Goal: Transaction & Acquisition: Purchase product/service

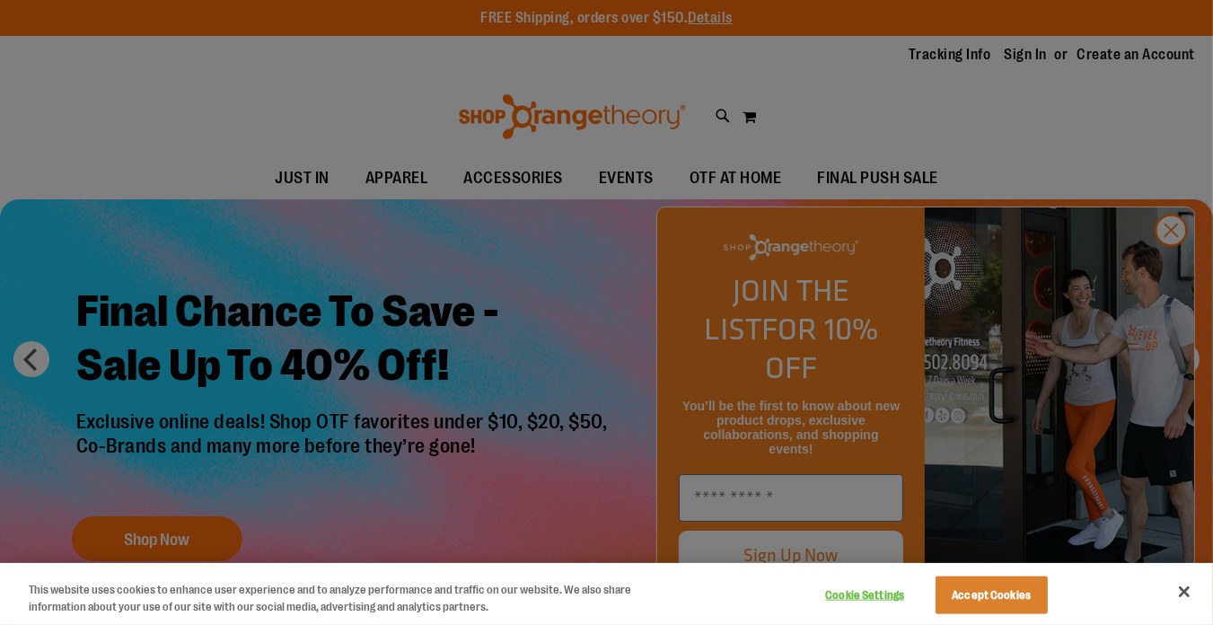
type input "**********"
click at [1182, 589] on button "Close" at bounding box center [1185, 592] width 40 height 40
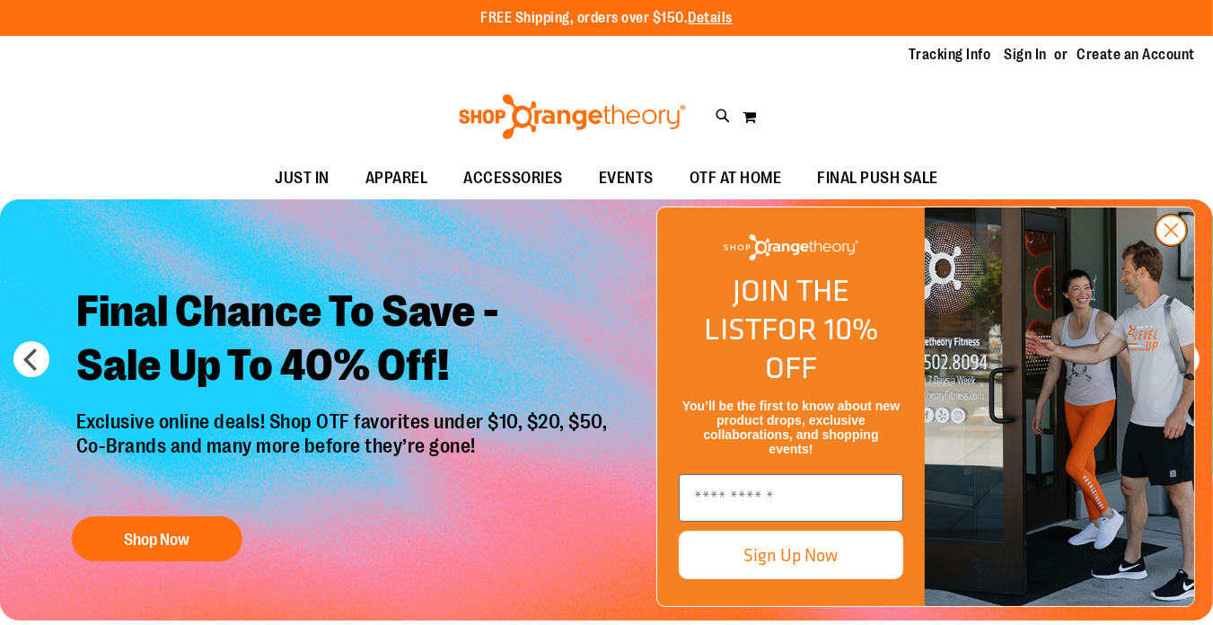
click at [1175, 237] on icon "Close dialog" at bounding box center [1171, 230] width 13 height 13
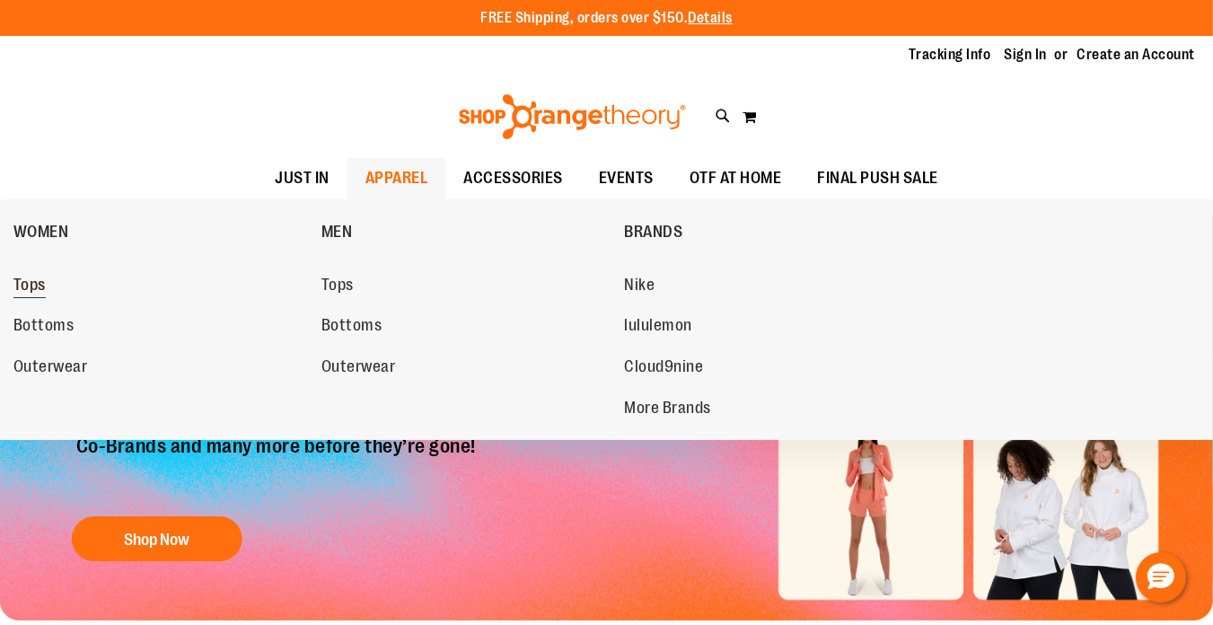
click at [14, 275] on link "Tops" at bounding box center [158, 285] width 290 height 32
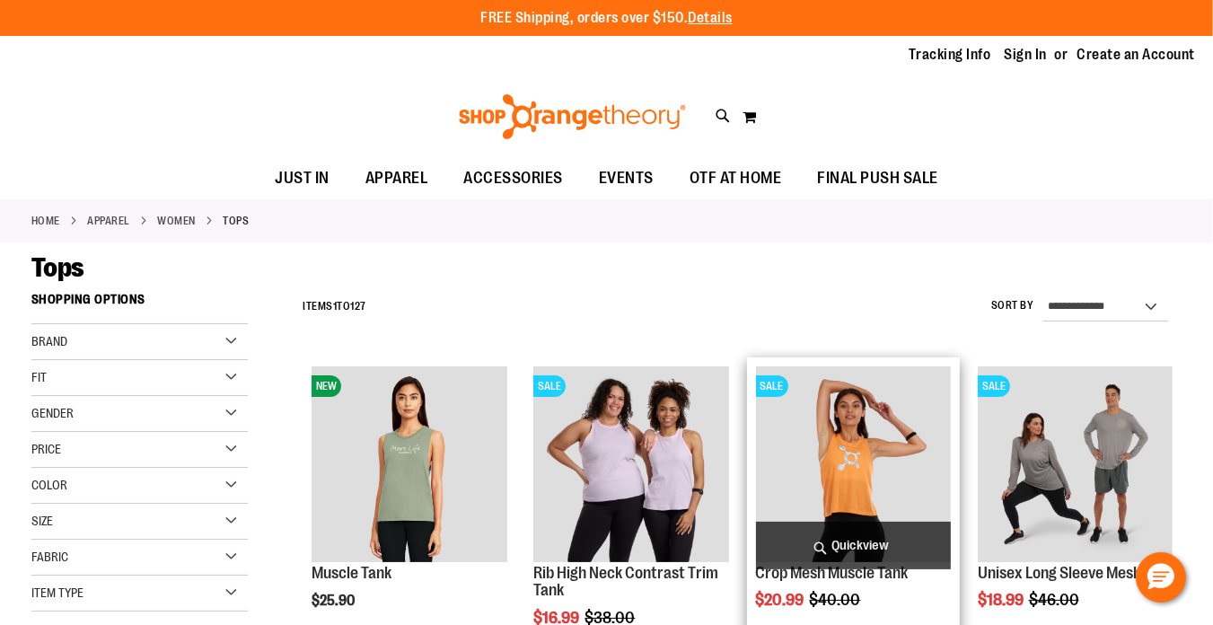
type input "**********"
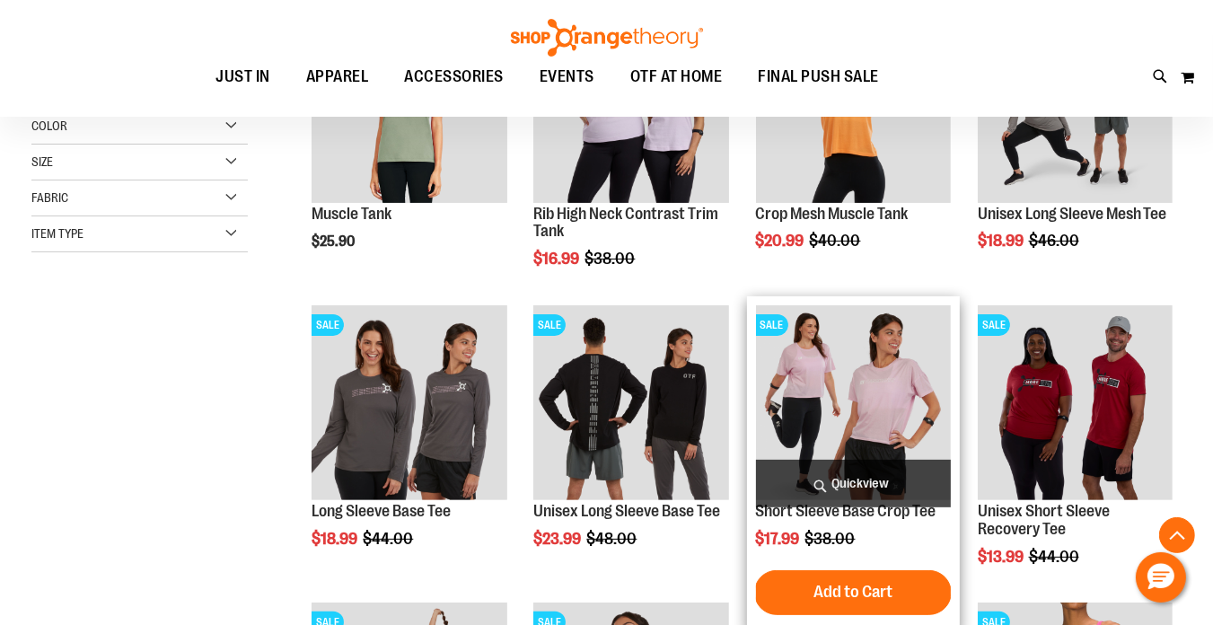
scroll to position [179, 0]
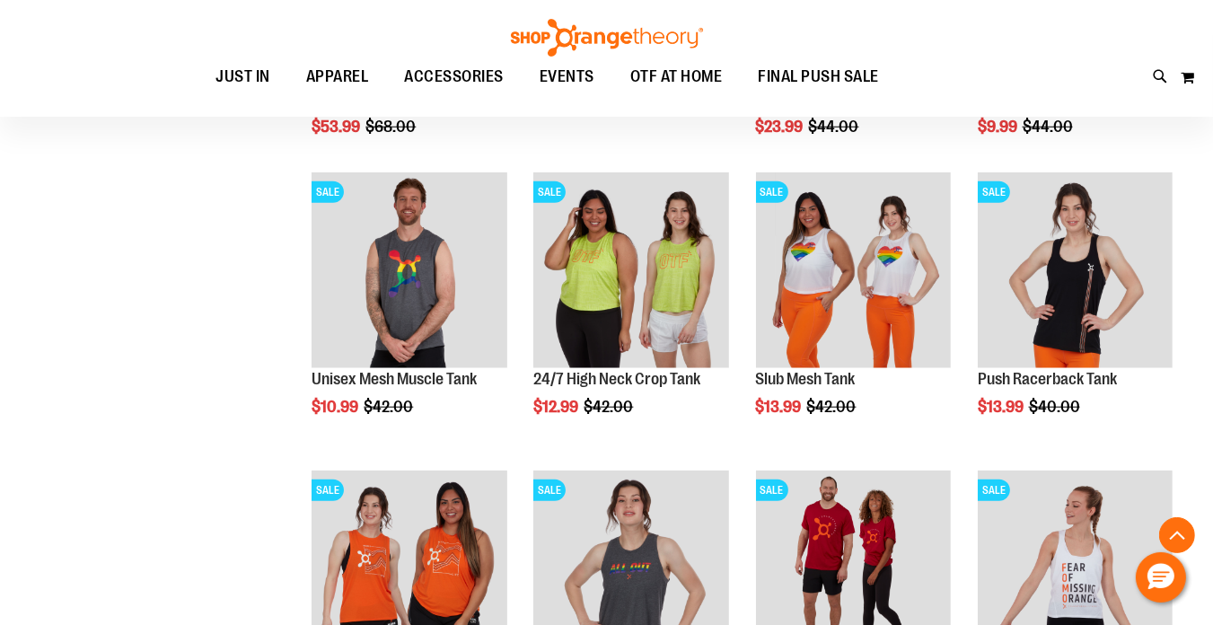
scroll to position [1436, 0]
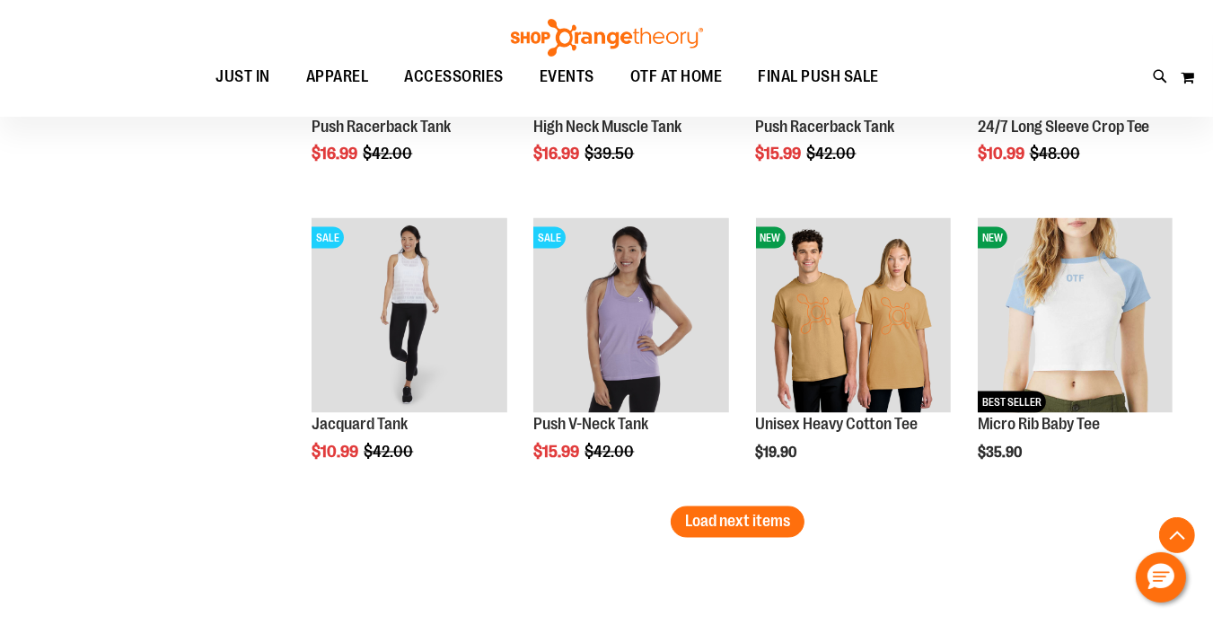
scroll to position [2693, 0]
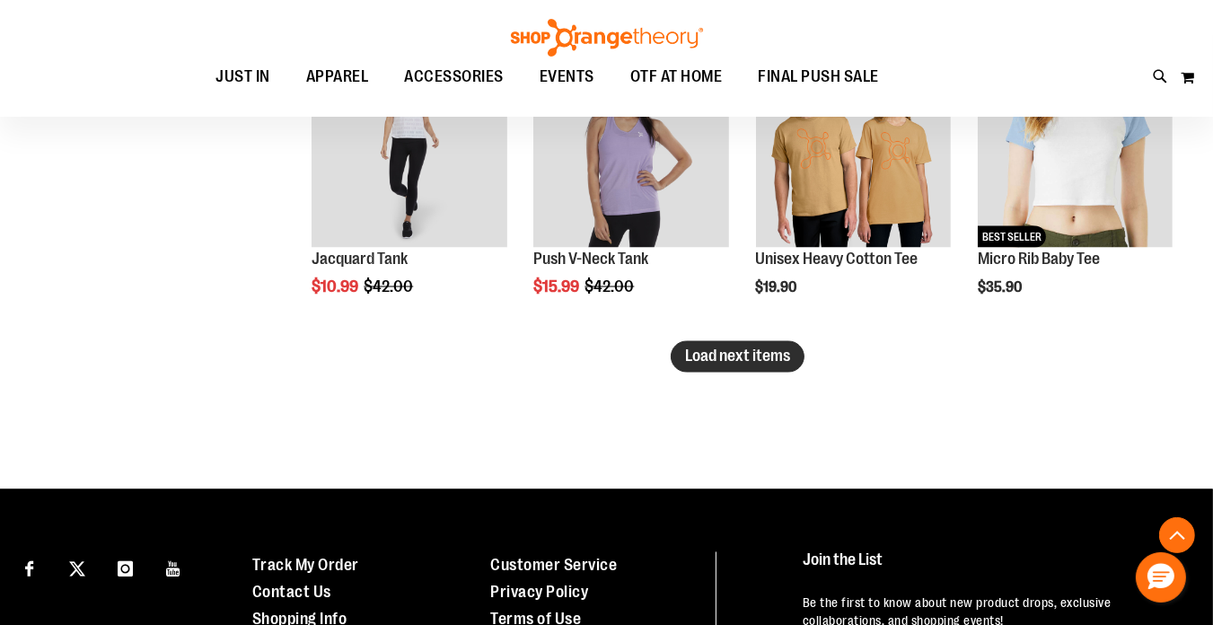
click at [690, 363] on span "Load next items" at bounding box center [737, 356] width 105 height 18
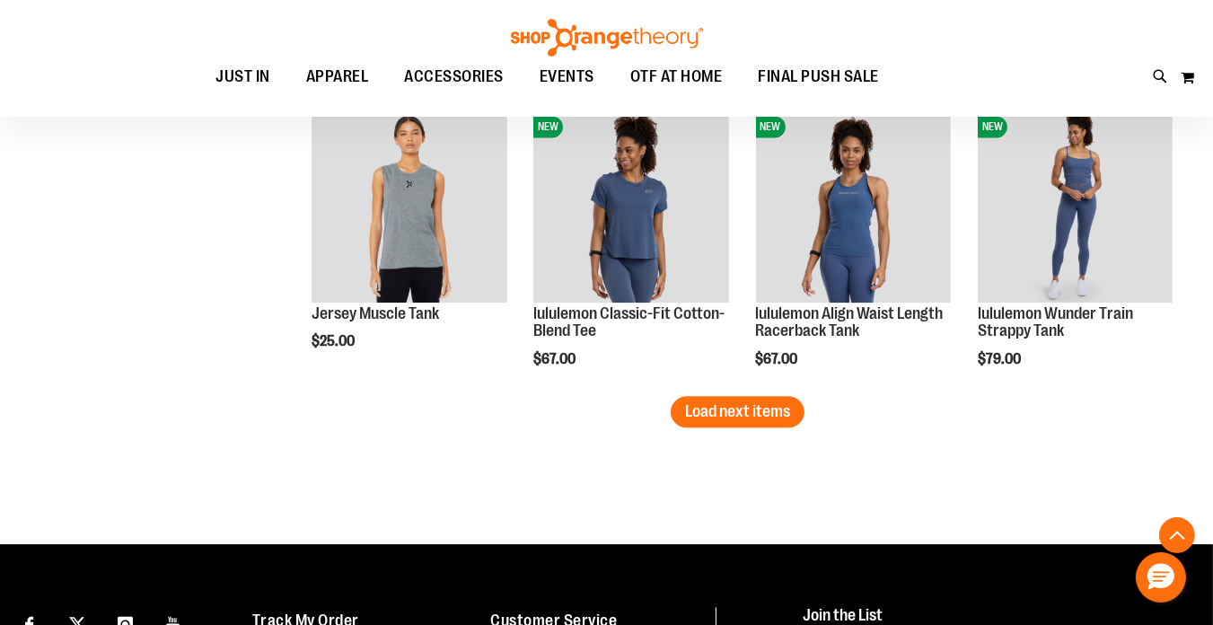
scroll to position [3544, 0]
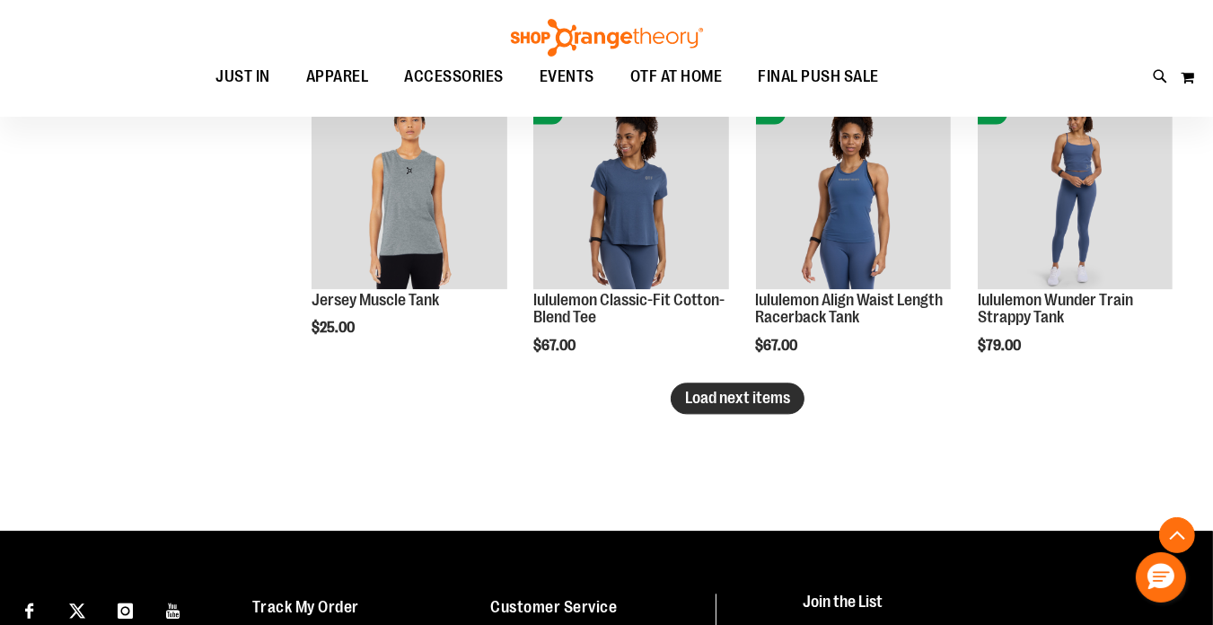
click at [774, 396] on span "Load next items" at bounding box center [737, 398] width 105 height 18
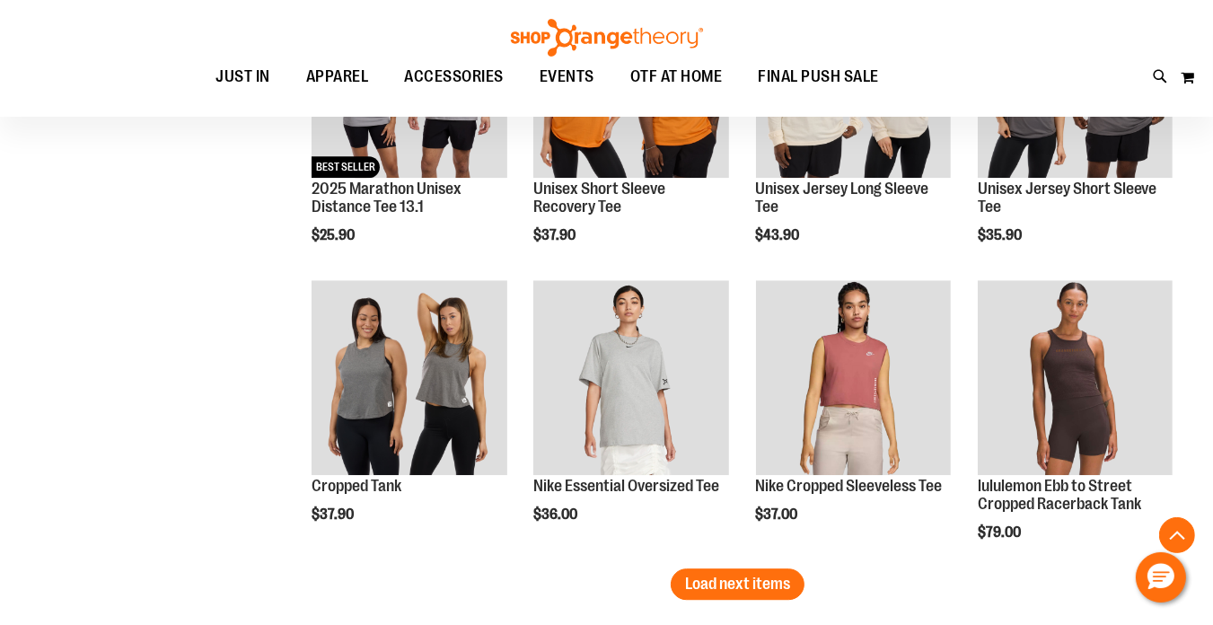
scroll to position [4352, 0]
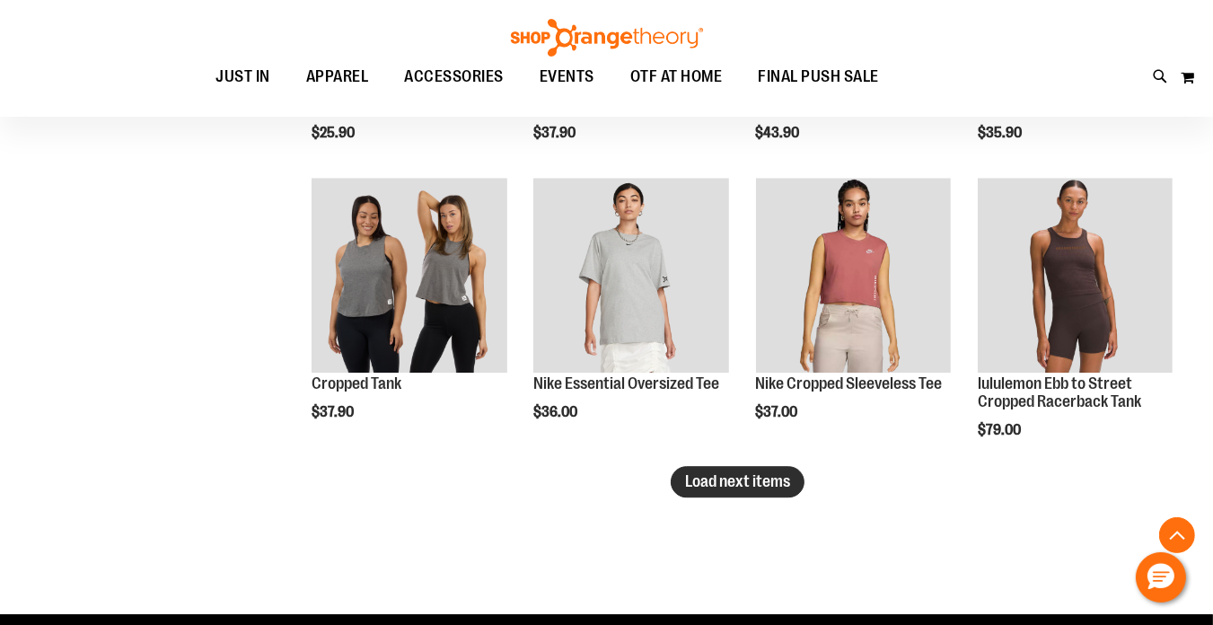
click at [725, 478] on span "Load next items" at bounding box center [737, 481] width 105 height 18
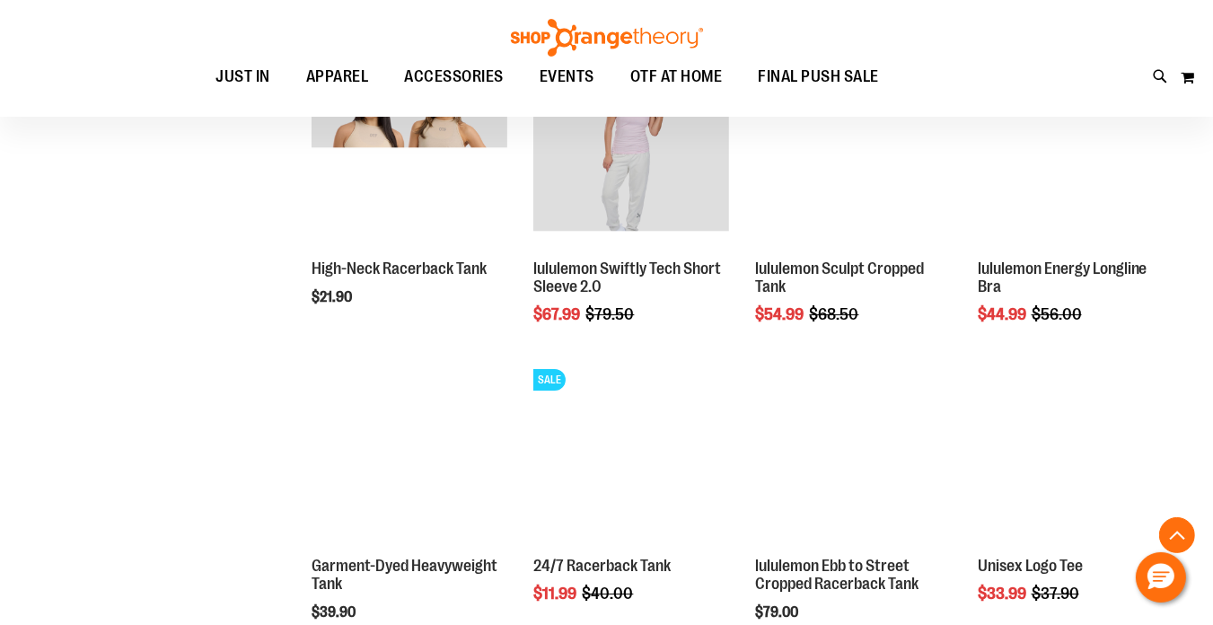
scroll to position [5160, 0]
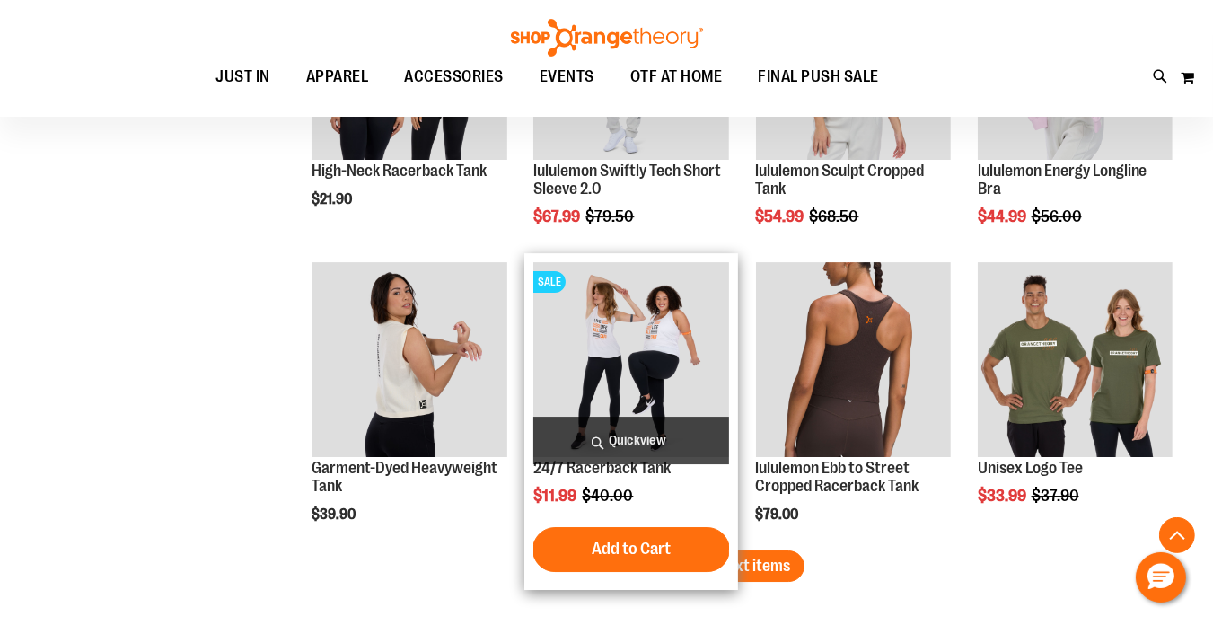
drag, startPoint x: 759, startPoint y: 563, endPoint x: 714, endPoint y: 549, distance: 47.1
click at [759, 563] on span "Load next items" at bounding box center [737, 566] width 105 height 18
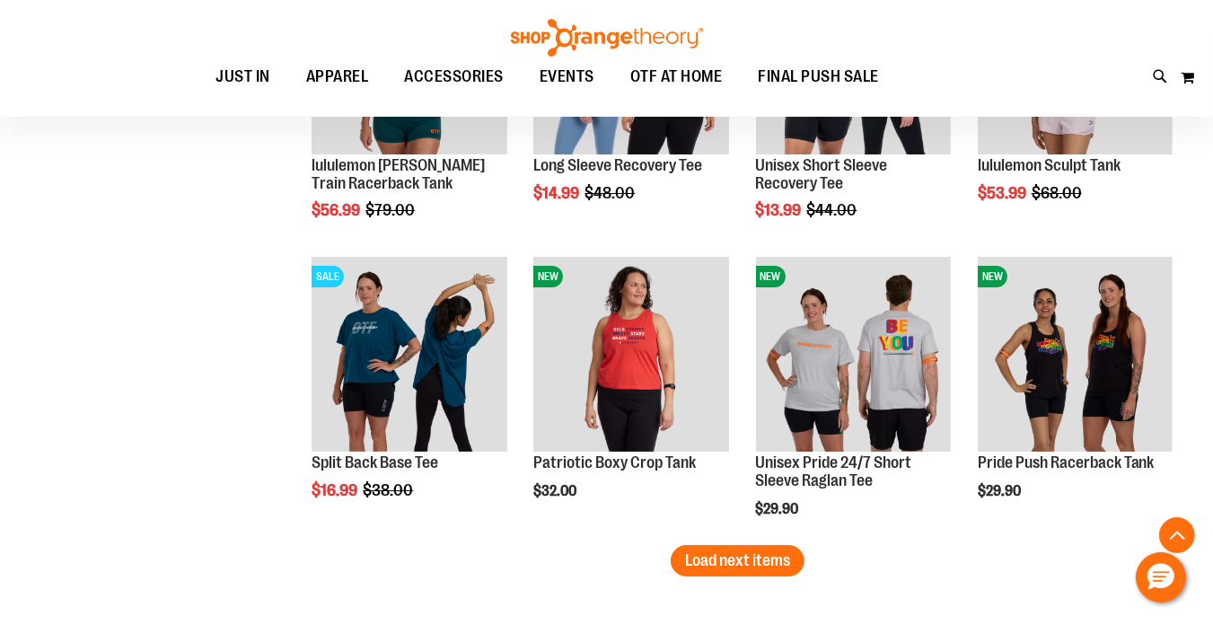
scroll to position [6148, 0]
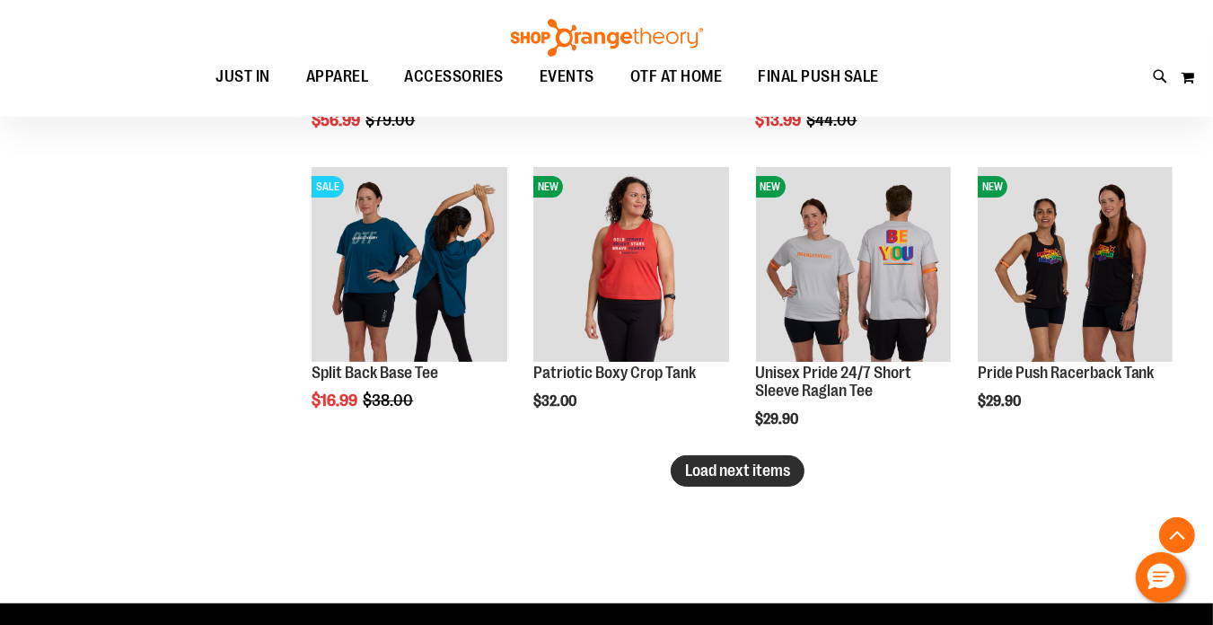
click at [725, 466] on span "Load next items" at bounding box center [737, 471] width 105 height 18
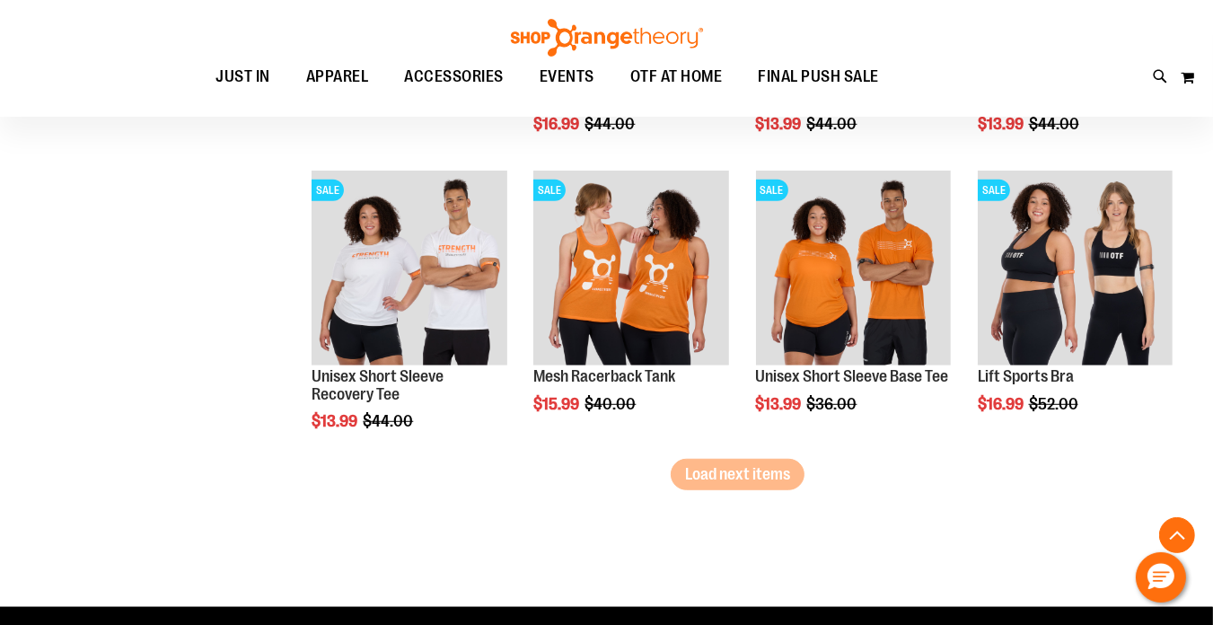
scroll to position [7046, 0]
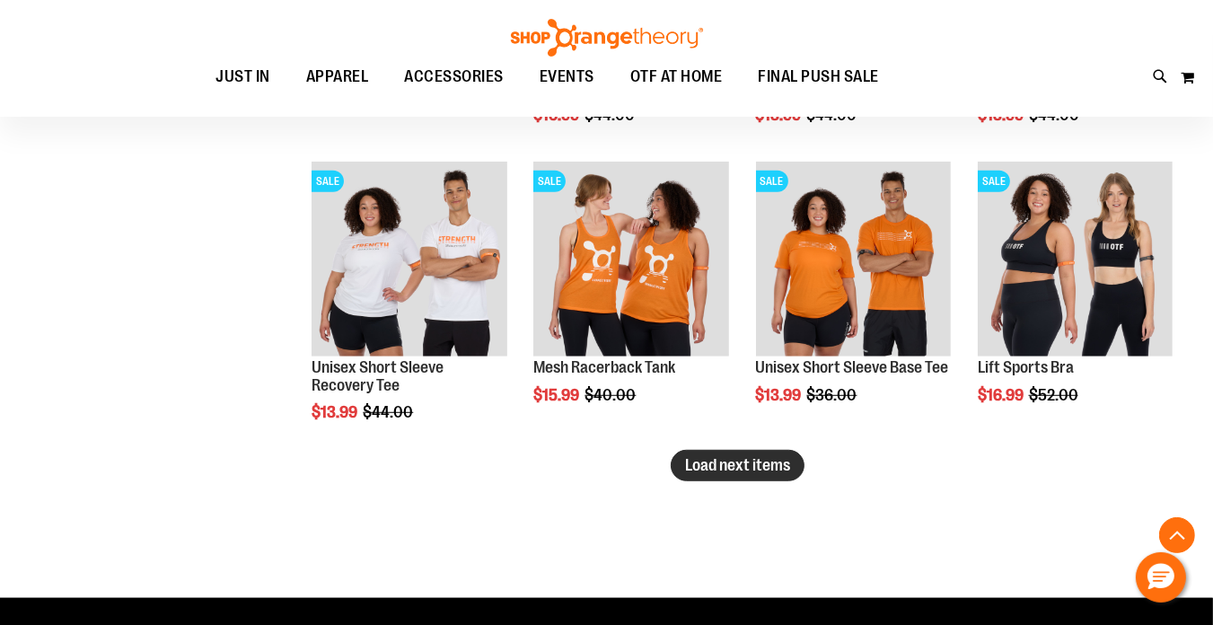
click at [711, 456] on span "Load next items" at bounding box center [737, 465] width 105 height 18
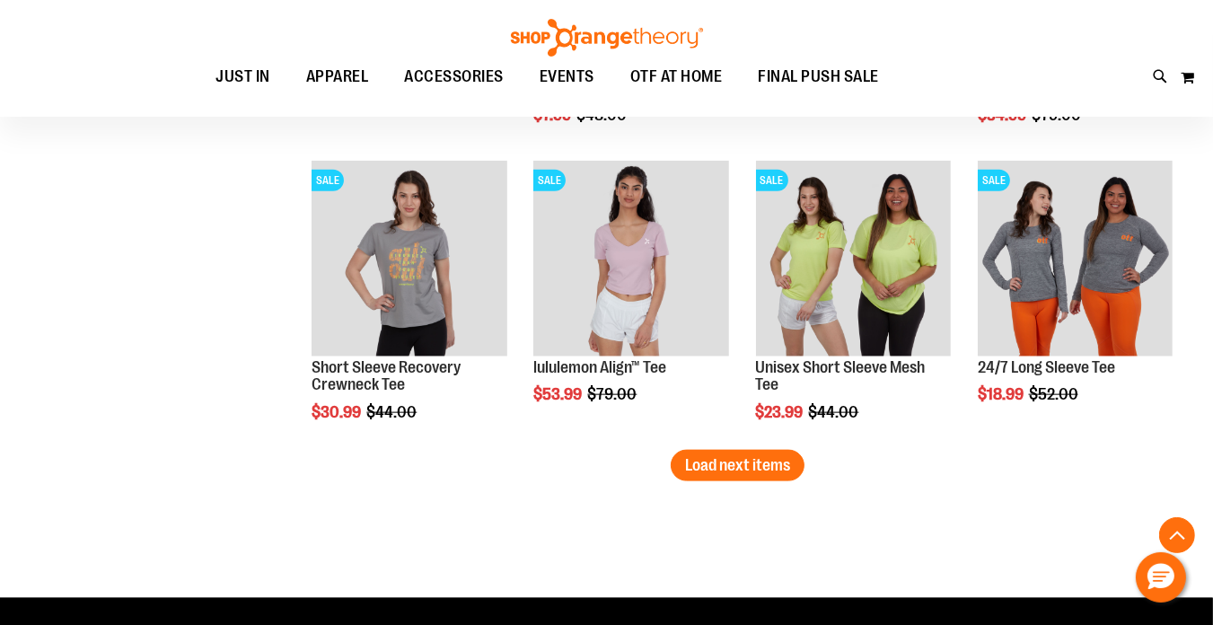
scroll to position [8033, 0]
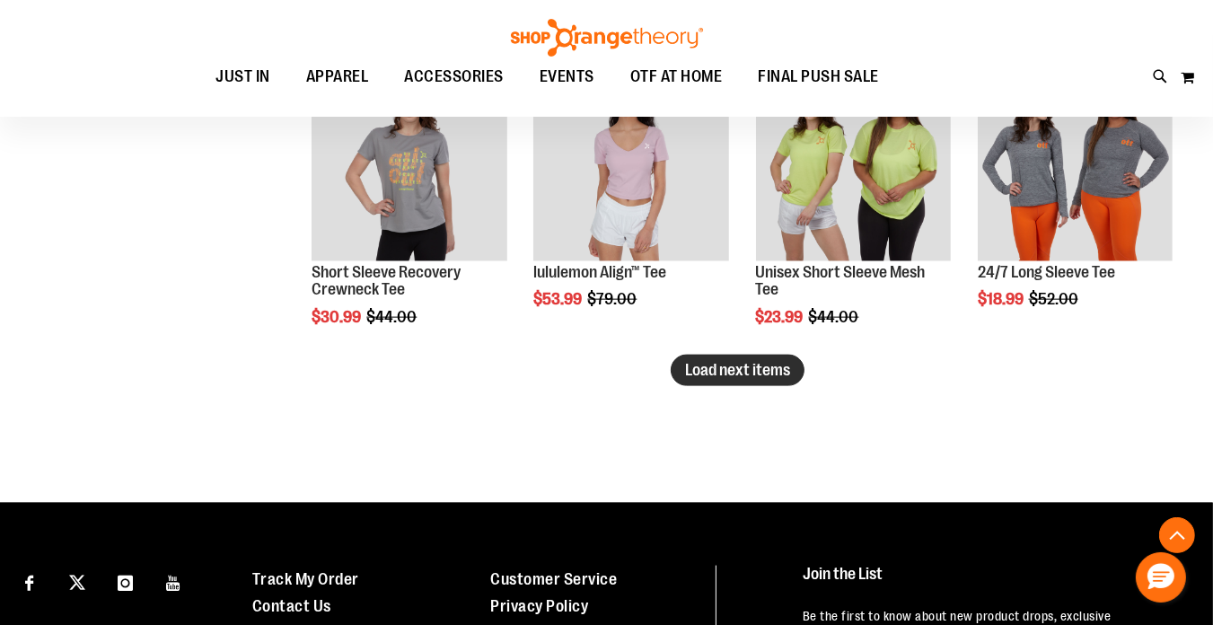
click at [696, 380] on button "Load next items" at bounding box center [738, 370] width 134 height 31
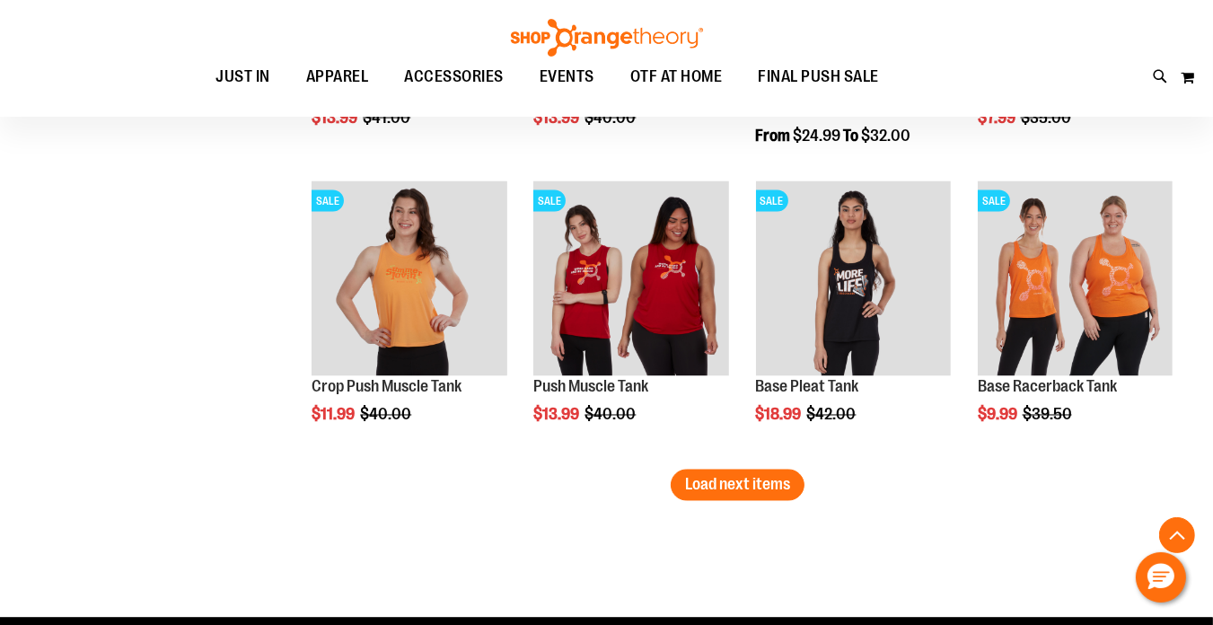
scroll to position [8841, 0]
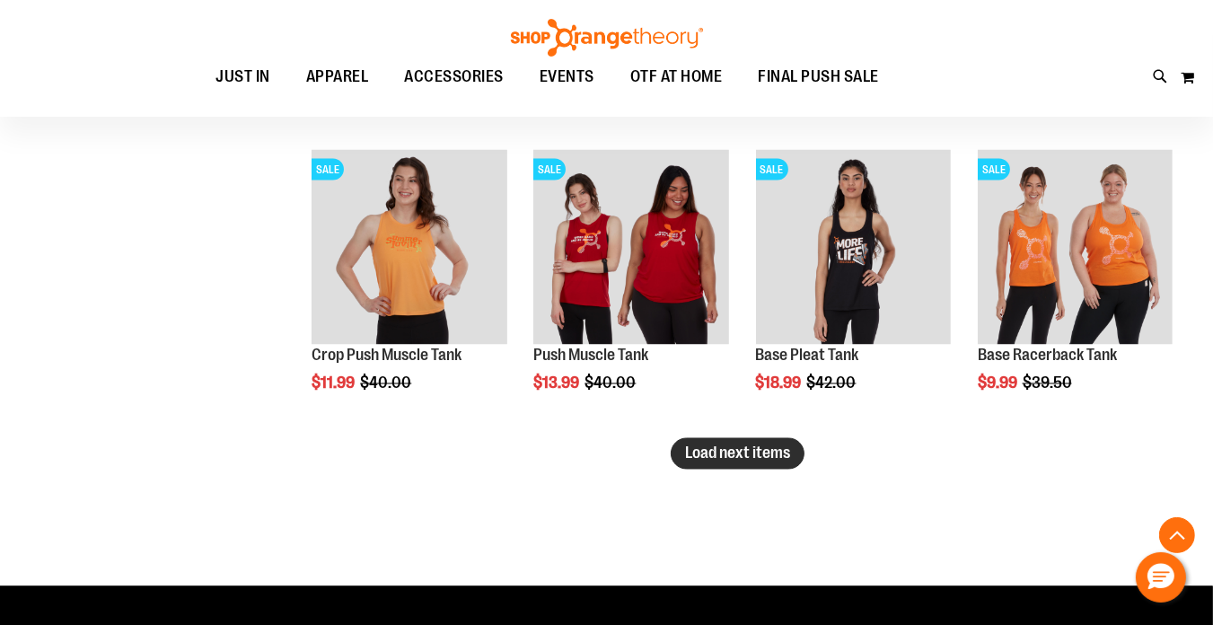
click at [746, 453] on span "Load next items" at bounding box center [737, 453] width 105 height 18
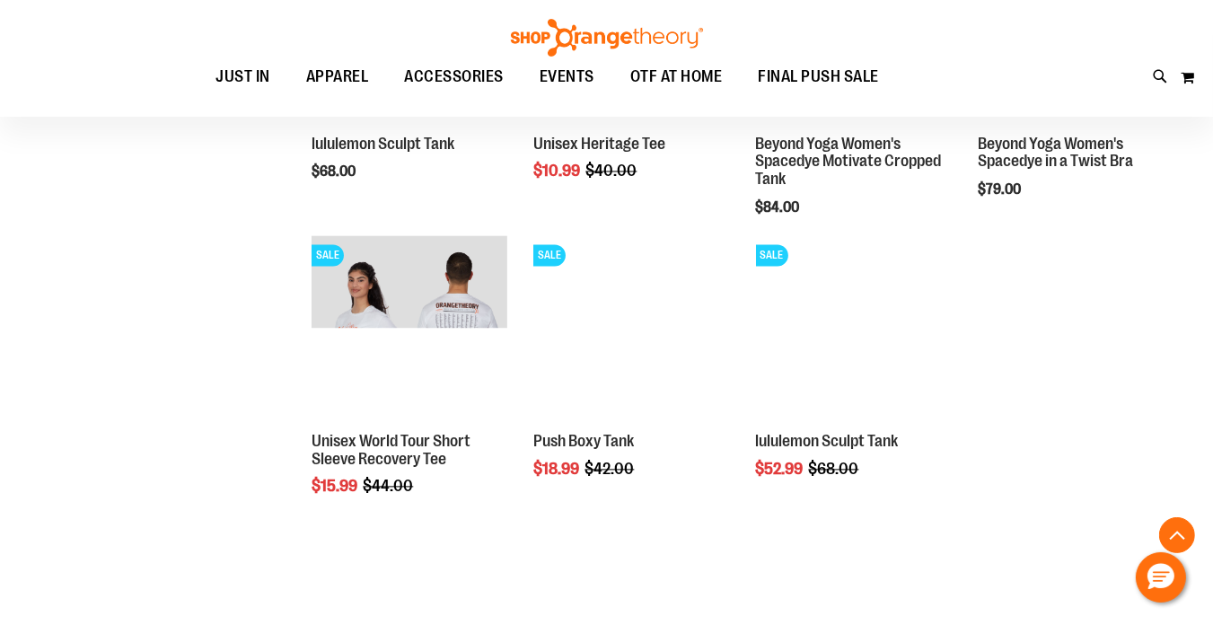
scroll to position [9380, 0]
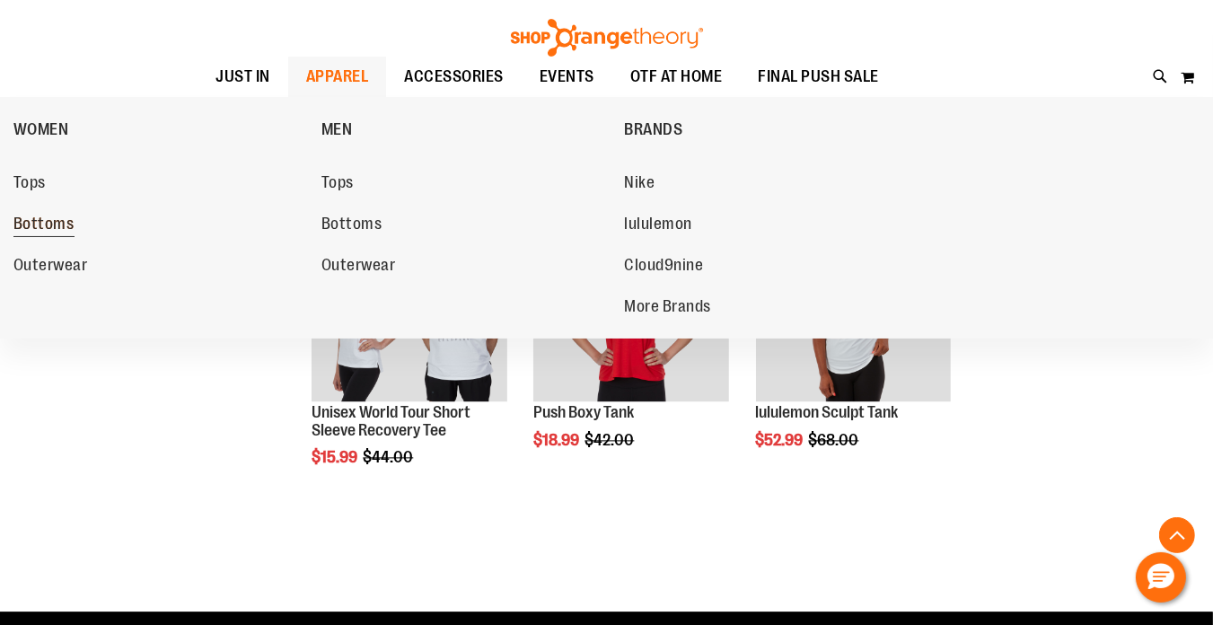
click at [45, 226] on span "Bottoms" at bounding box center [43, 226] width 61 height 22
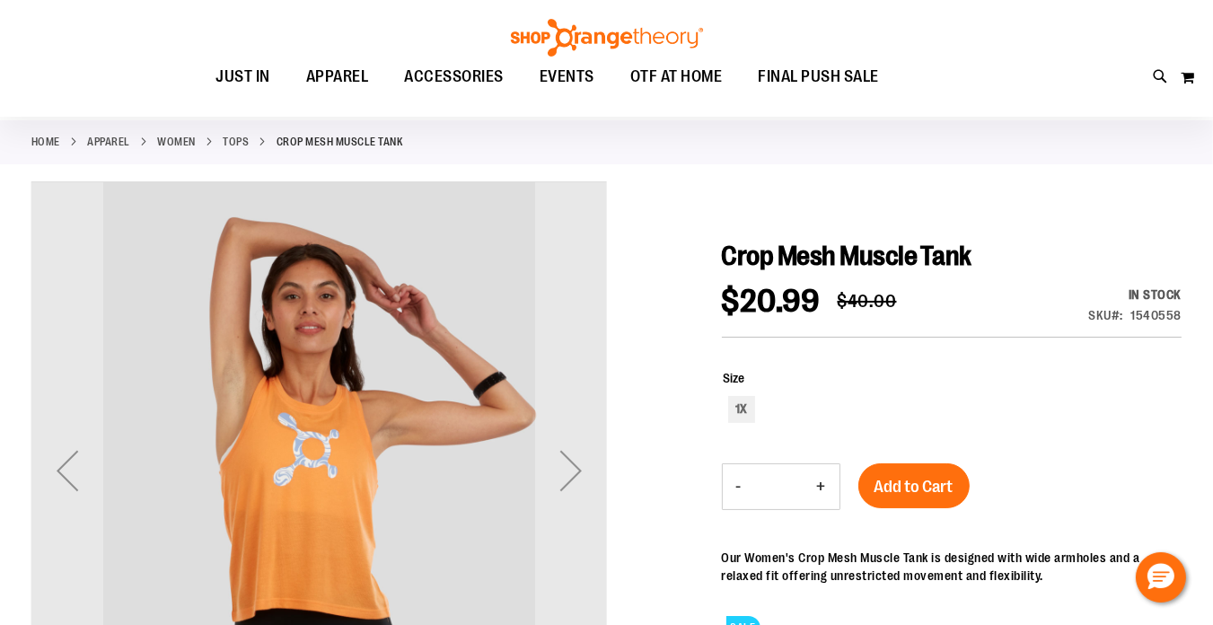
scroll to position [89, 0]
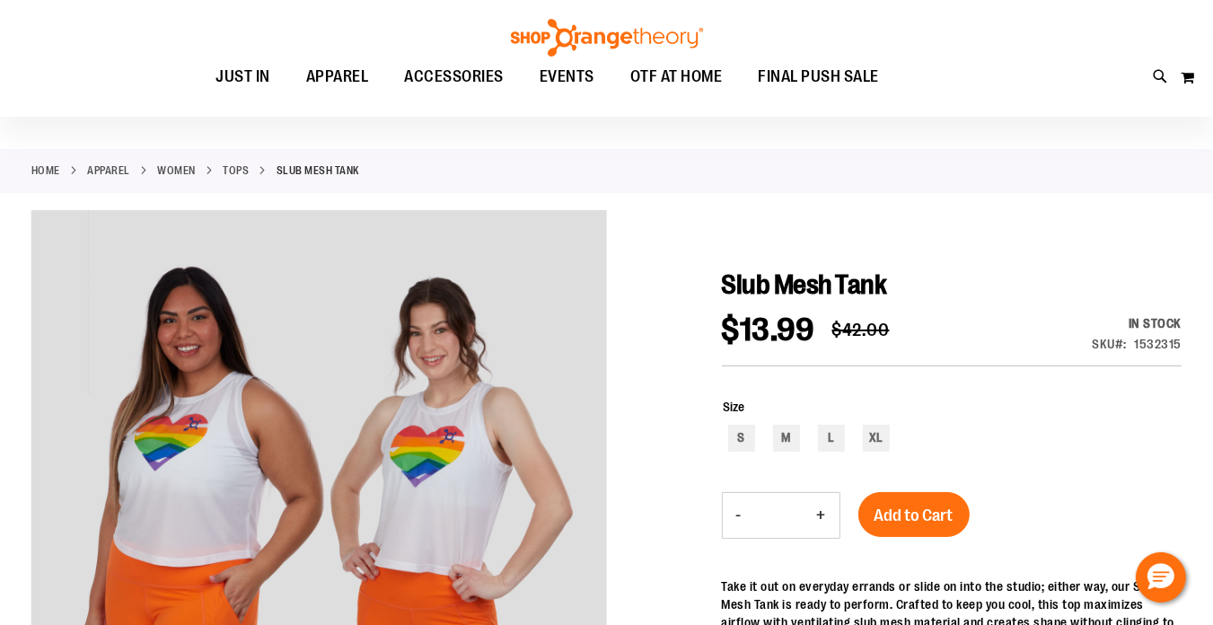
scroll to position [179, 0]
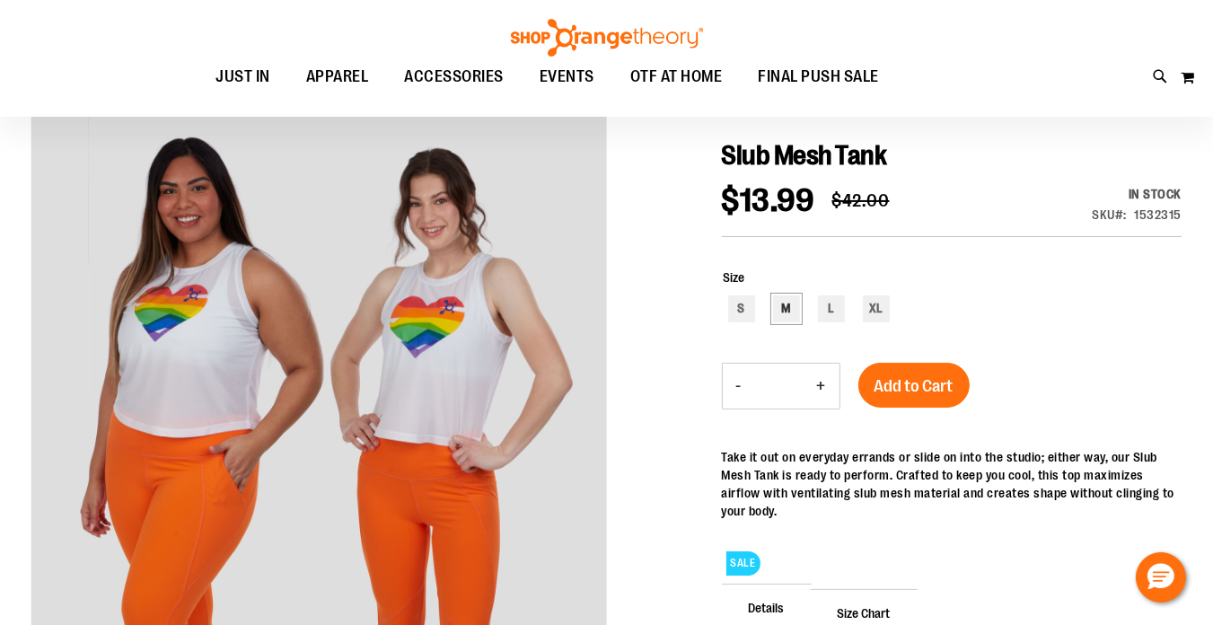
type input "**********"
click at [788, 305] on div "M" at bounding box center [786, 308] width 27 height 27
type input "***"
click at [892, 379] on span "Add to Cart" at bounding box center [914, 386] width 79 height 20
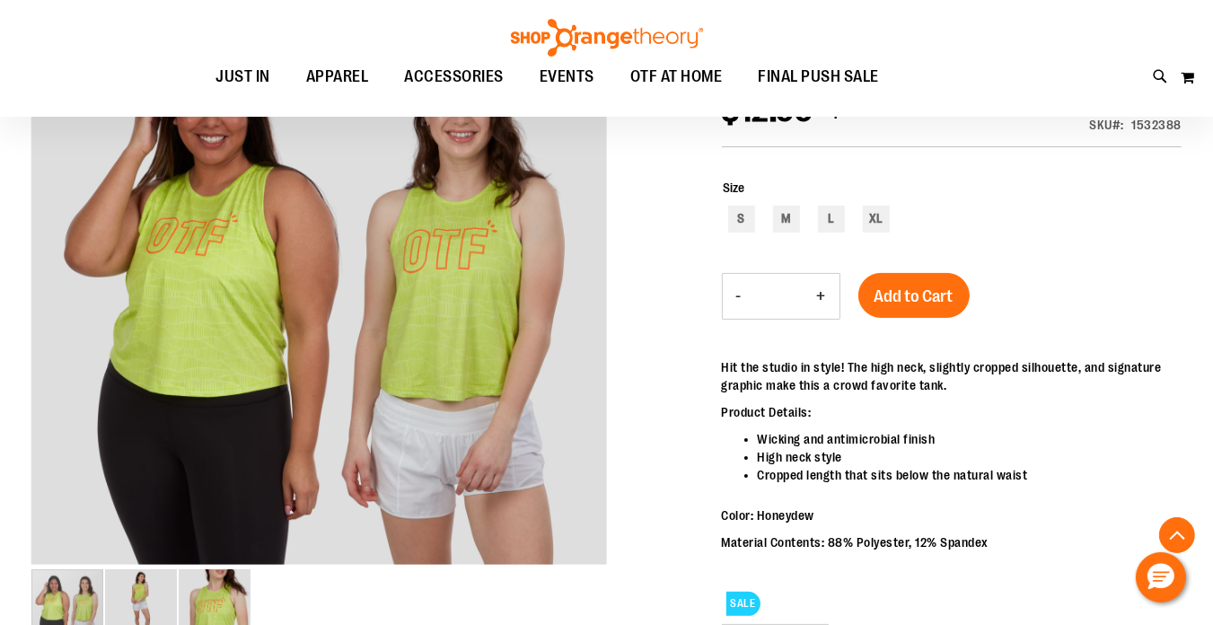
scroll to position [628, 0]
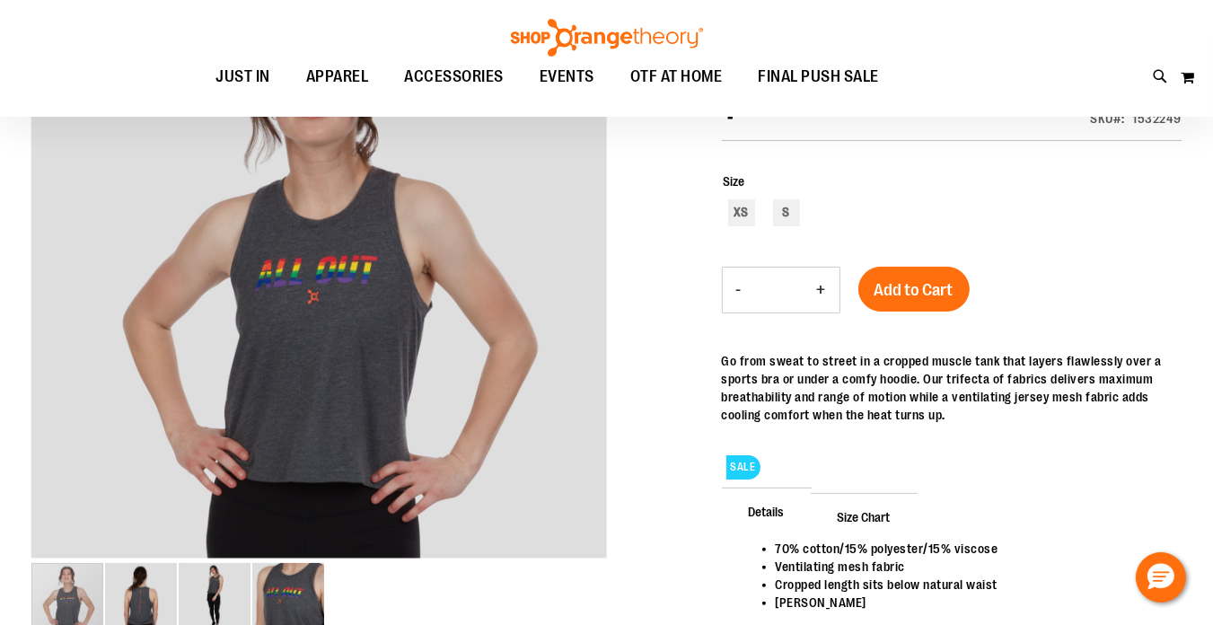
scroll to position [179, 0]
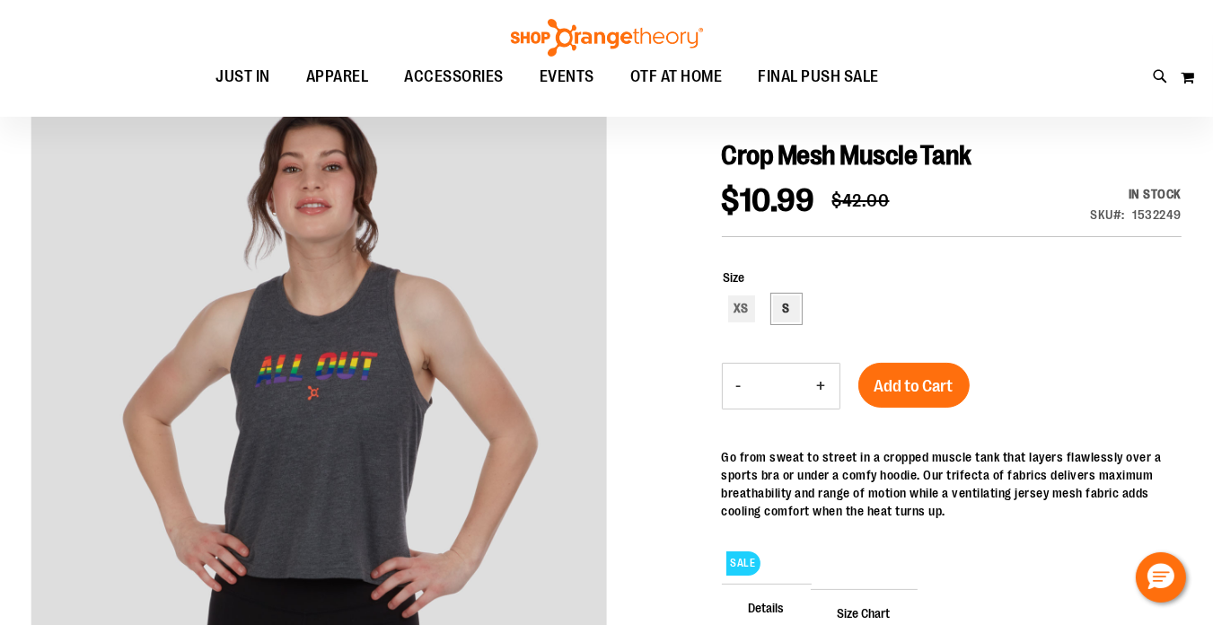
type input "**********"
click at [787, 305] on div "S" at bounding box center [786, 308] width 27 height 27
type input "***"
click at [941, 383] on span "Add to Cart" at bounding box center [914, 386] width 79 height 20
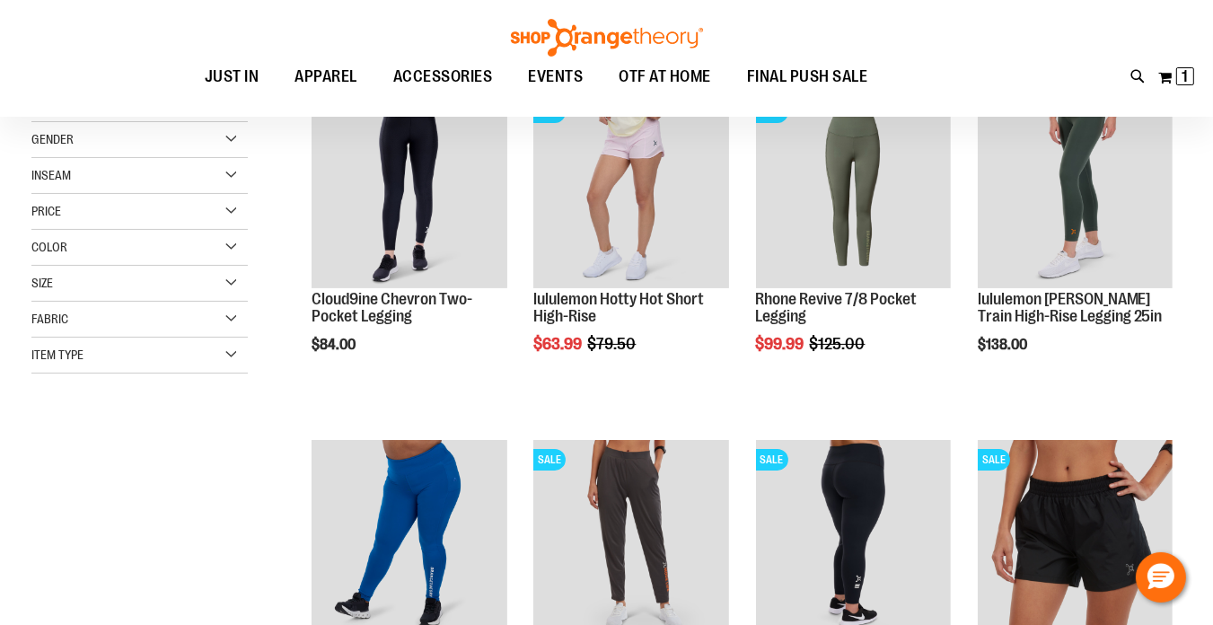
scroll to position [538, 0]
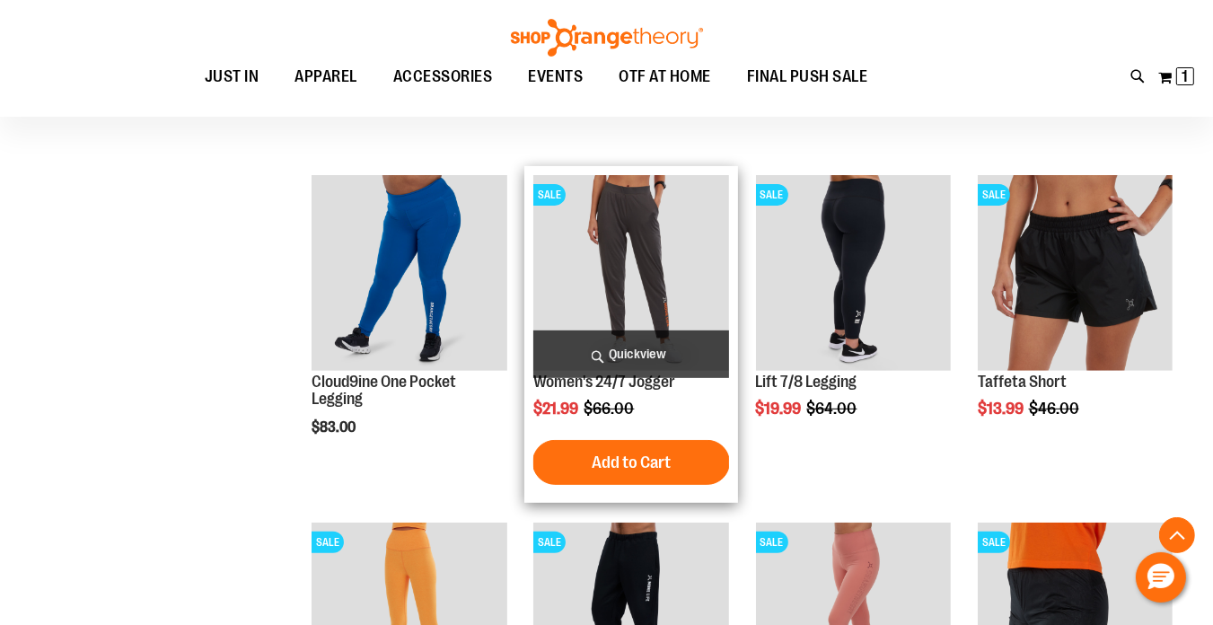
type input "**********"
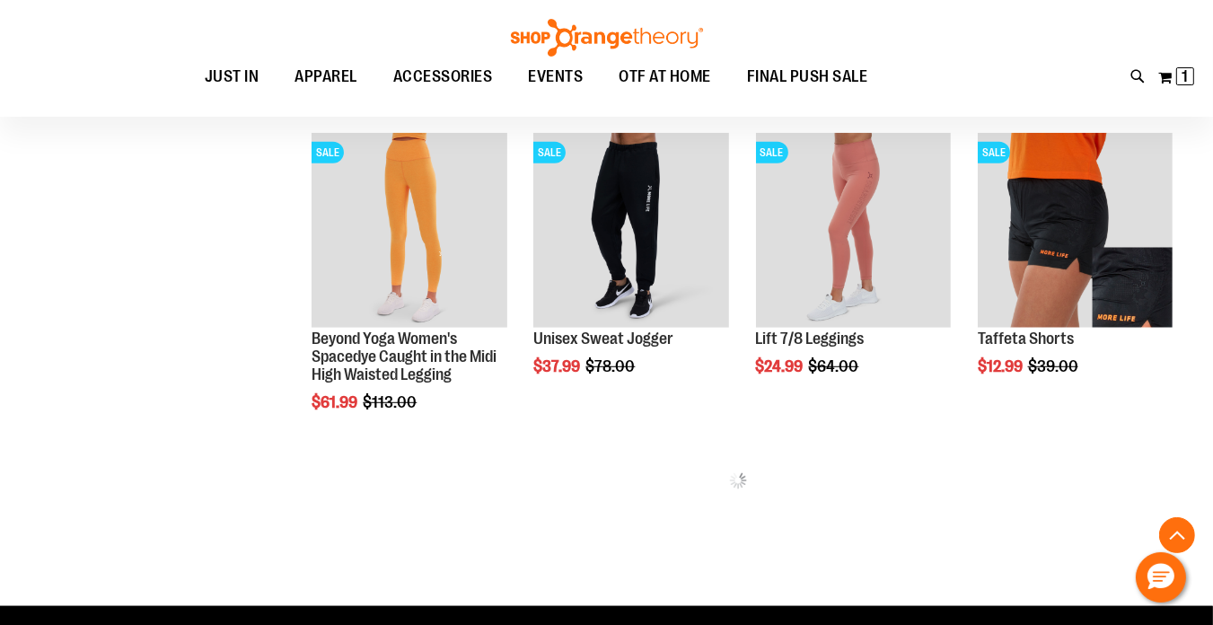
scroll to position [897, 0]
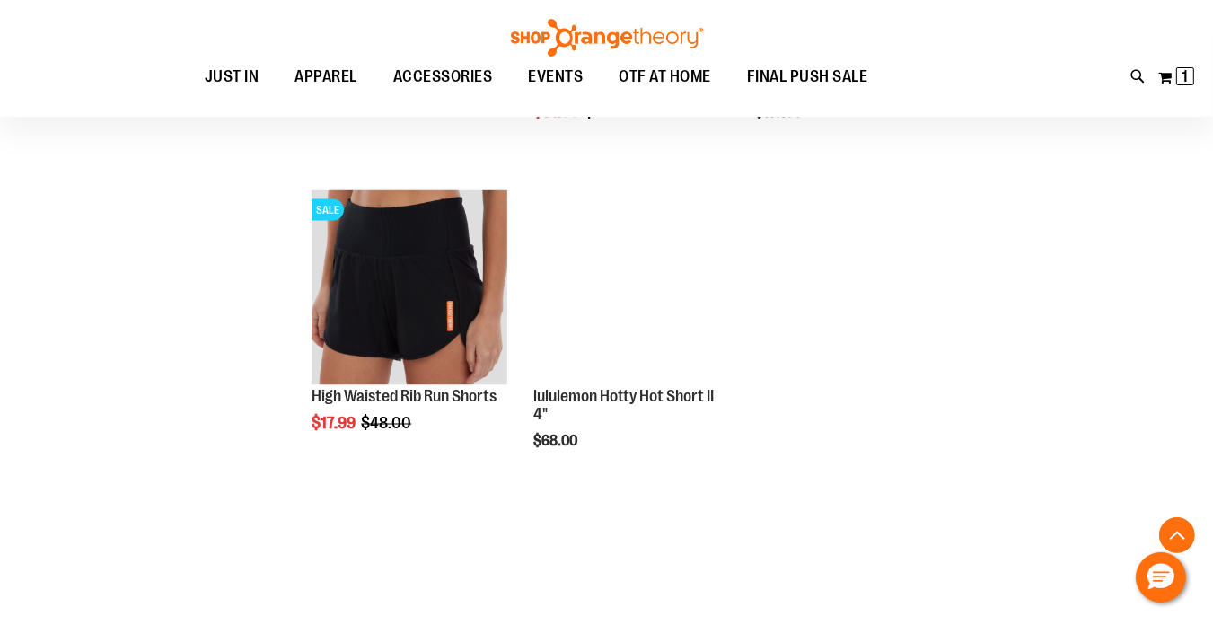
scroll to position [2423, 0]
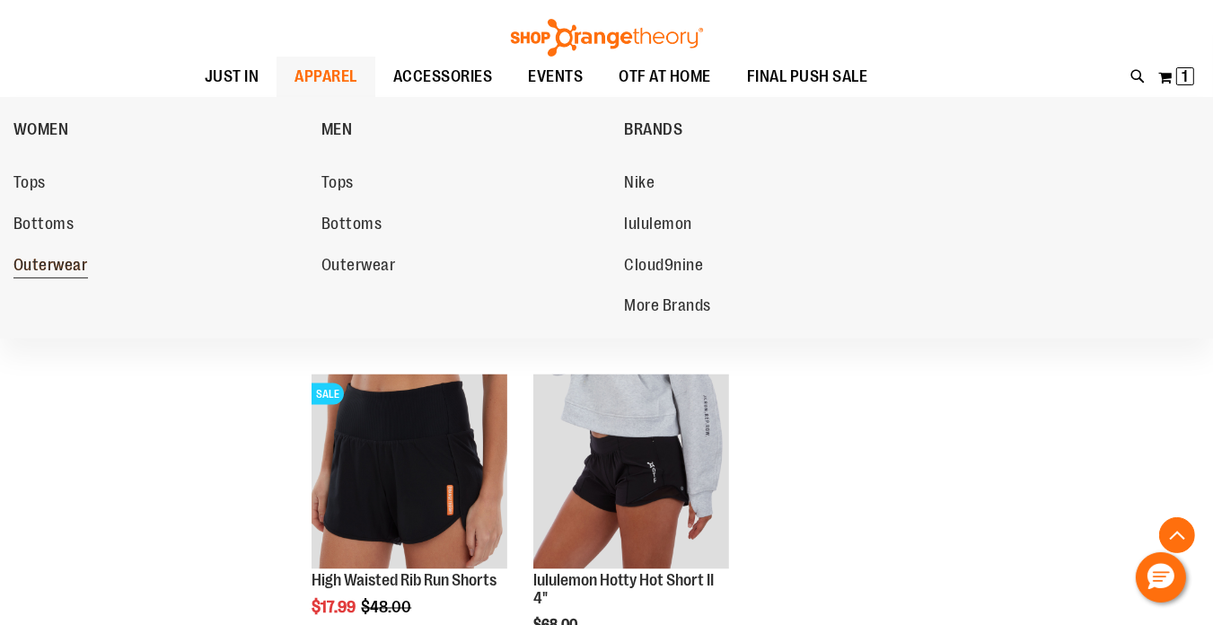
click at [43, 254] on link "Outerwear" at bounding box center [158, 266] width 290 height 32
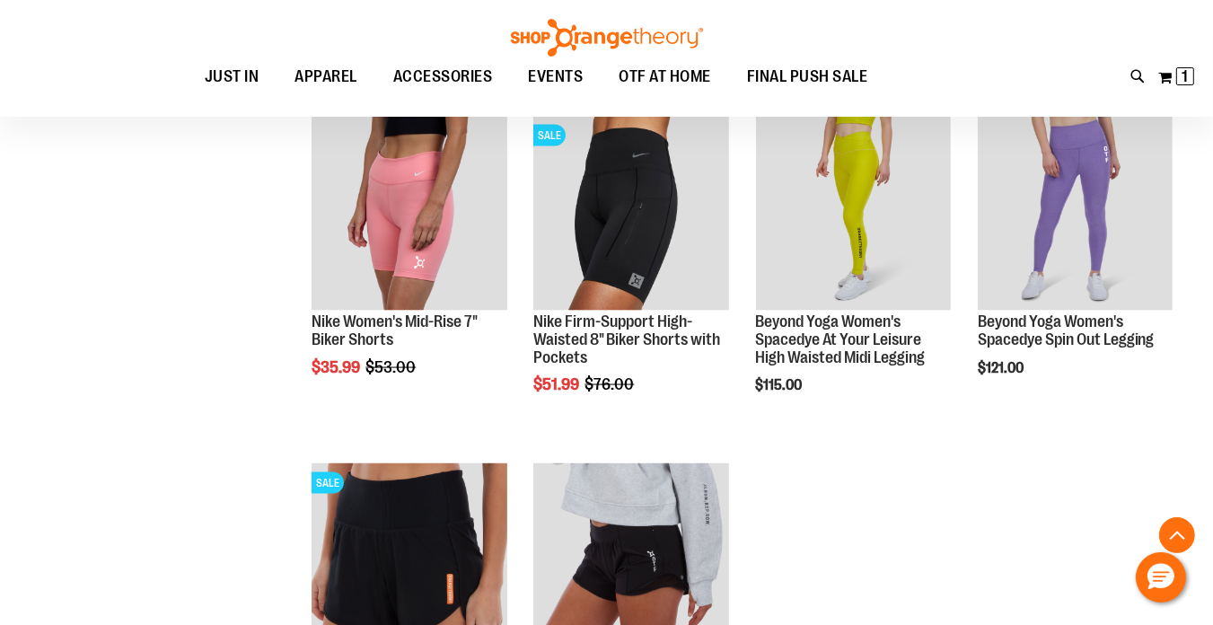
scroll to position [2244, 0]
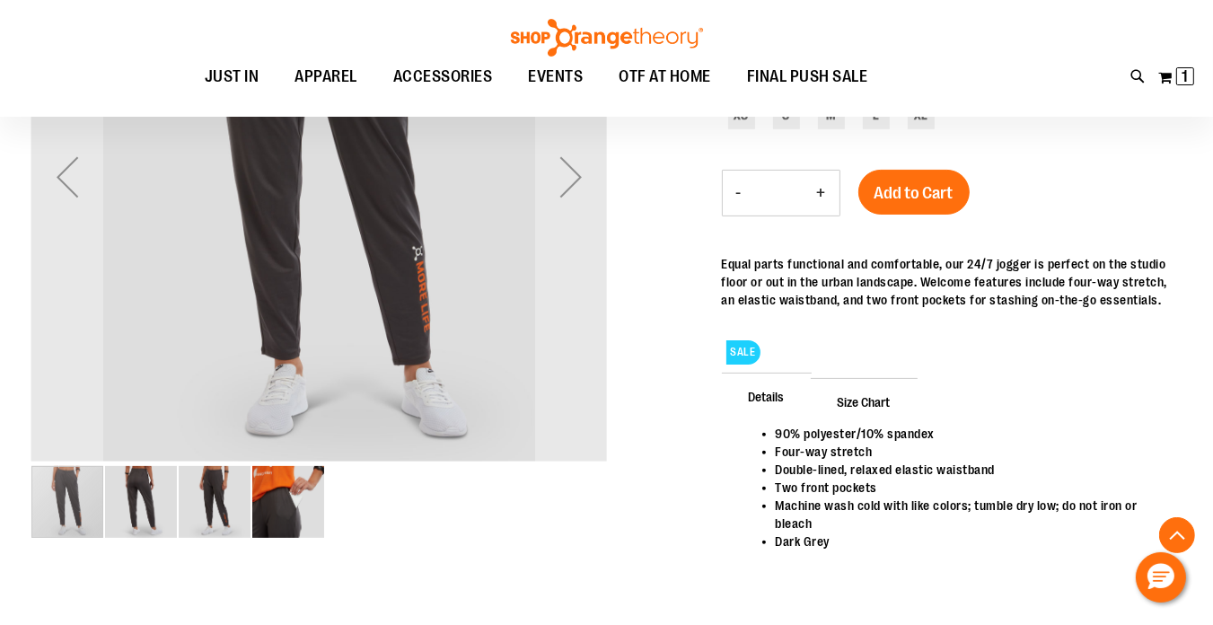
scroll to position [448, 0]
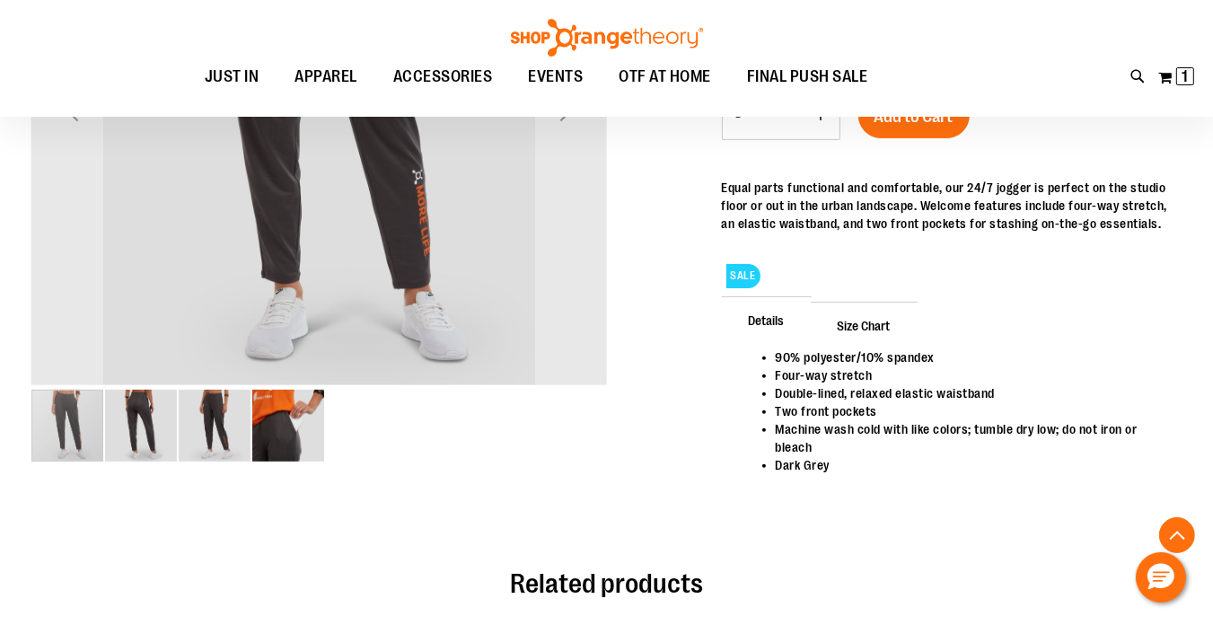
type input "**********"
click at [217, 447] on img "image 3 of 4" at bounding box center [215, 426] width 72 height 72
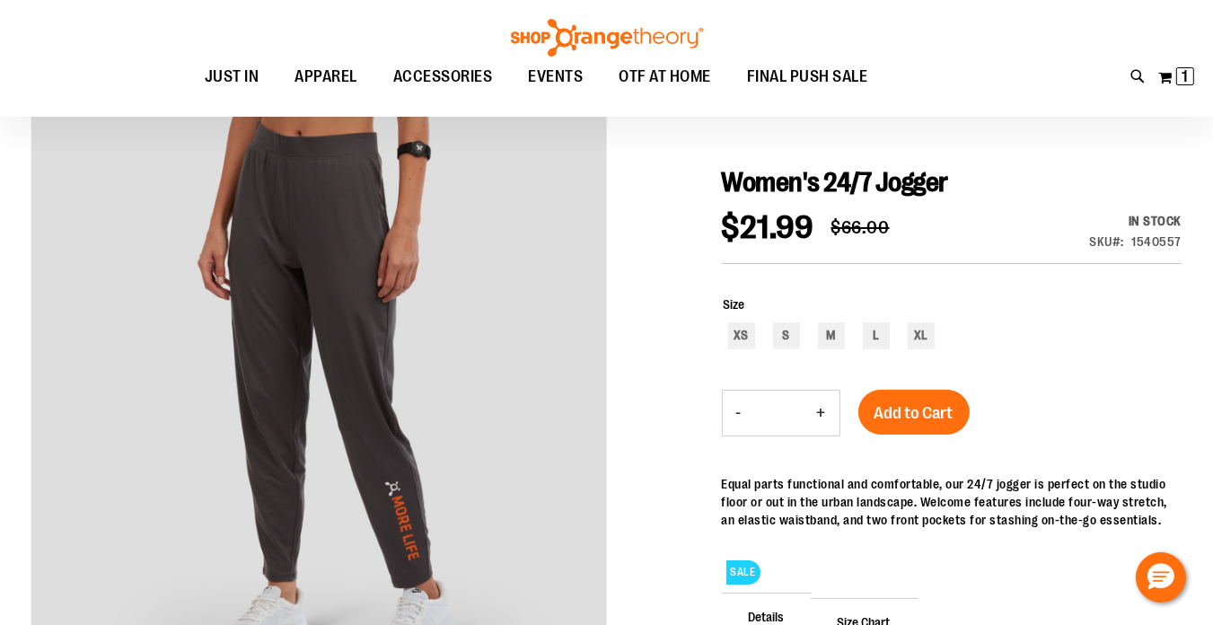
scroll to position [179, 0]
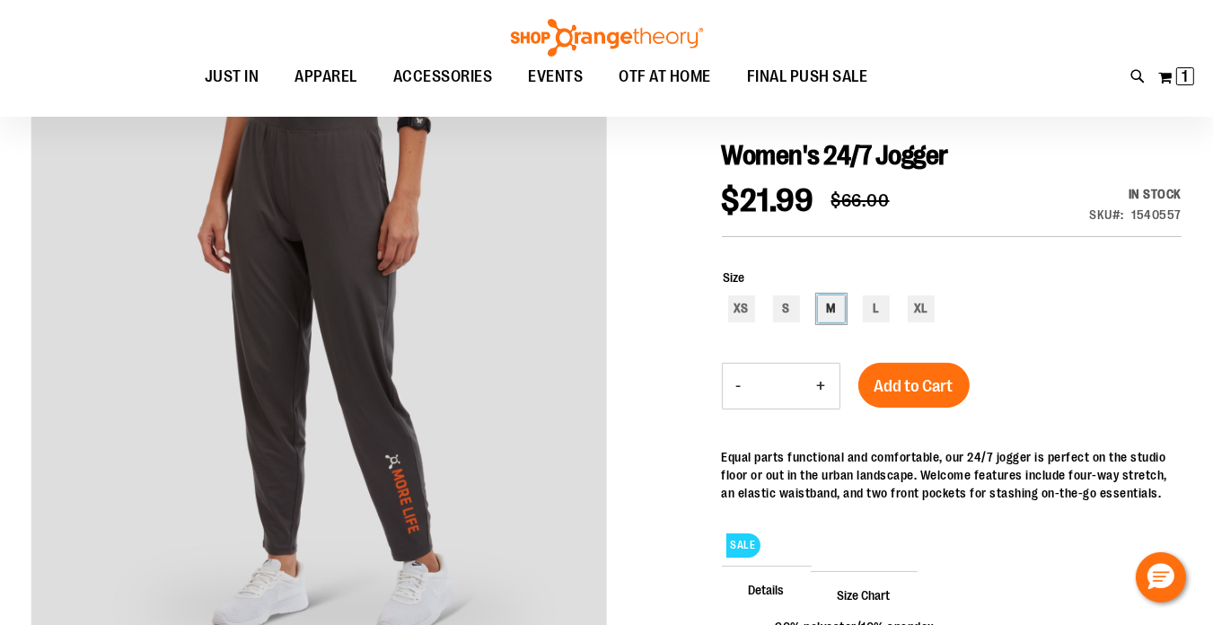
click at [837, 302] on div "M" at bounding box center [831, 308] width 27 height 27
type input "***"
click at [913, 384] on span "Add to Cart" at bounding box center [914, 386] width 79 height 20
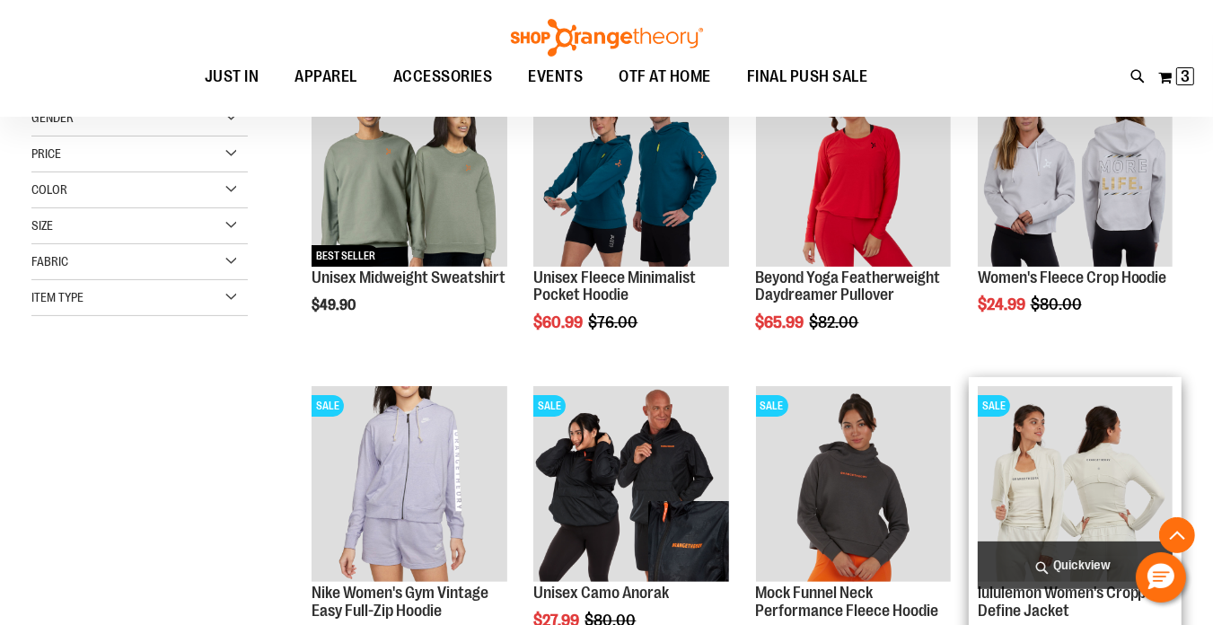
scroll to position [268, 0]
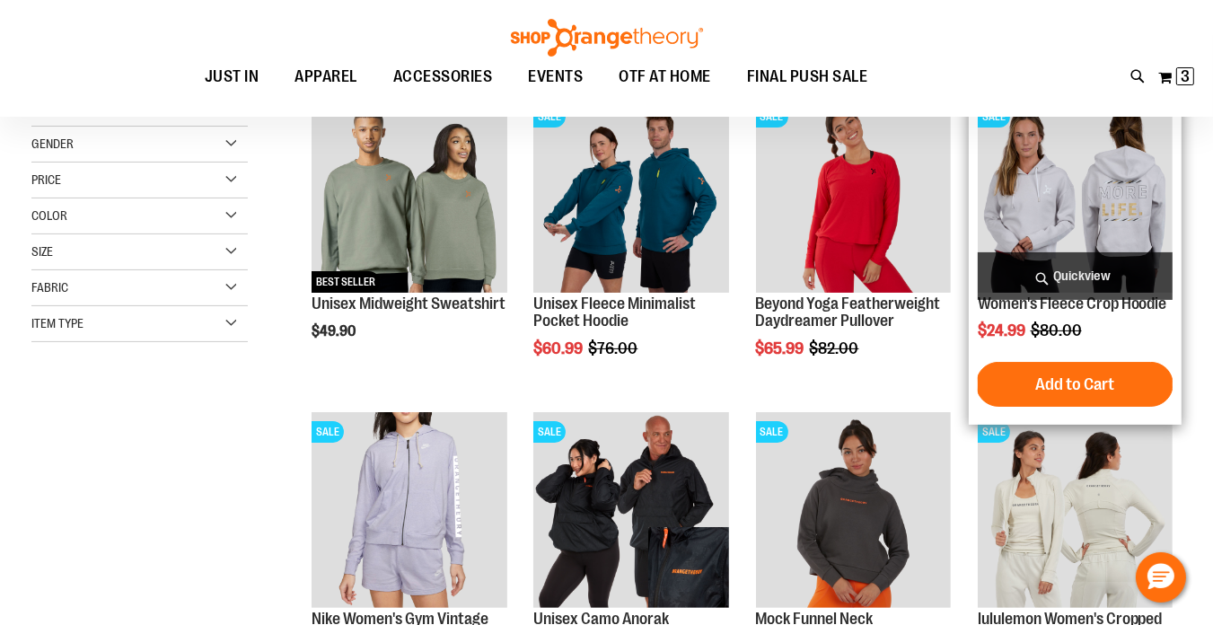
type input "**********"
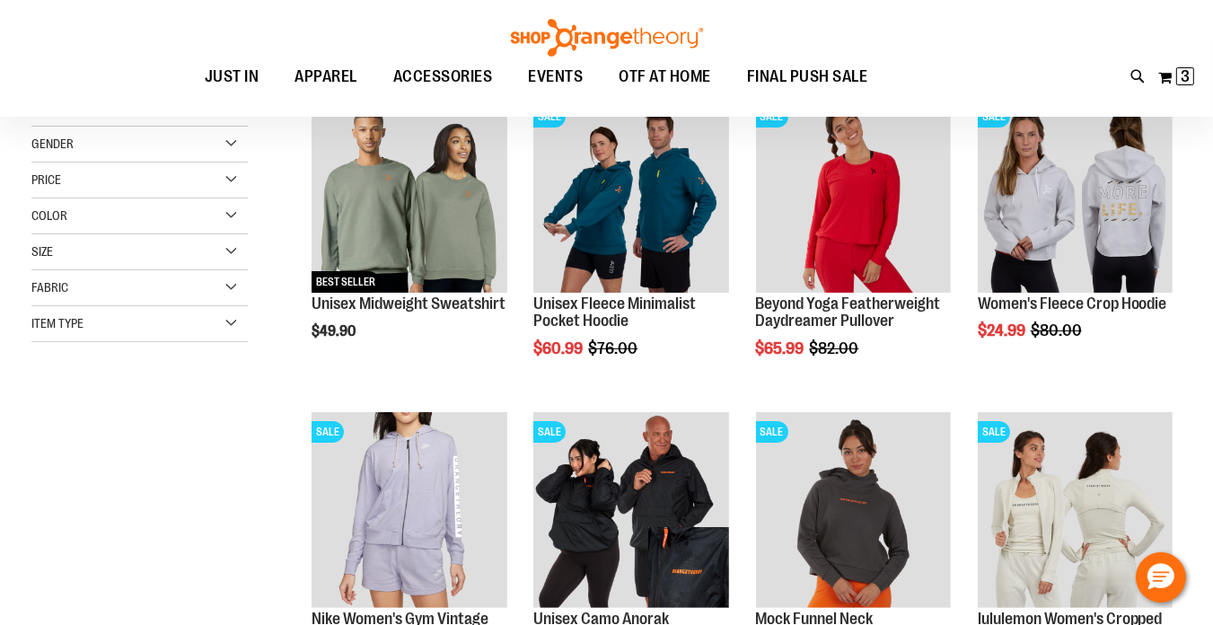
drag, startPoint x: 873, startPoint y: 157, endPoint x: 169, endPoint y: 548, distance: 805.0
click at [169, 548] on div "**********" at bounding box center [606, 577] width 1150 height 1127
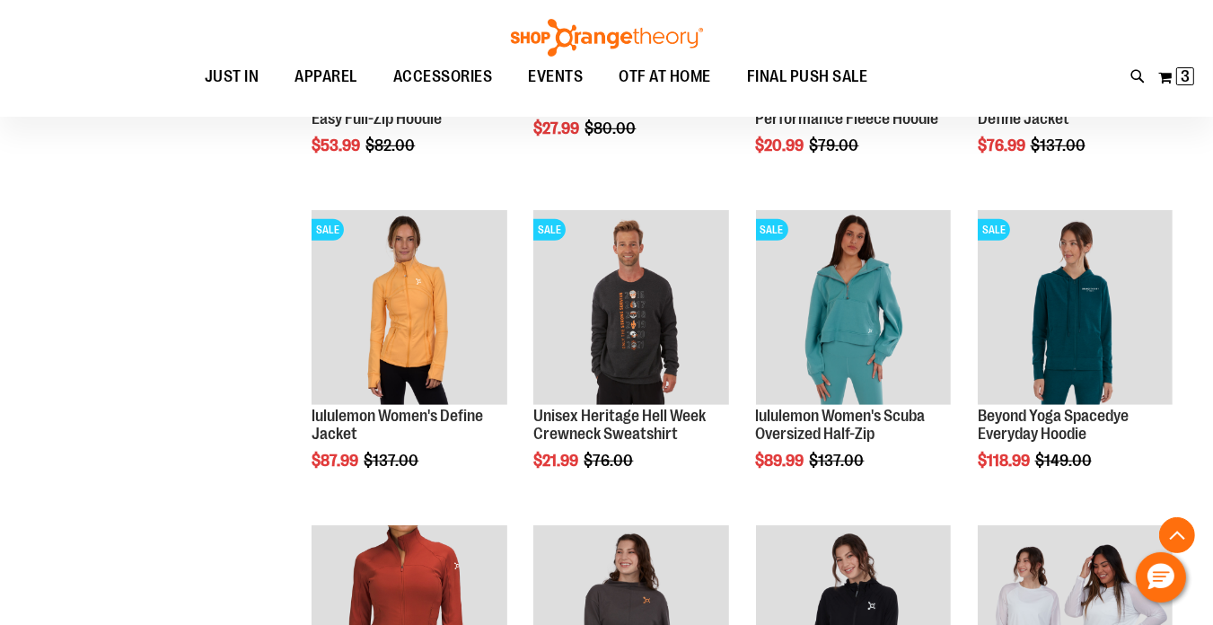
scroll to position [897, 0]
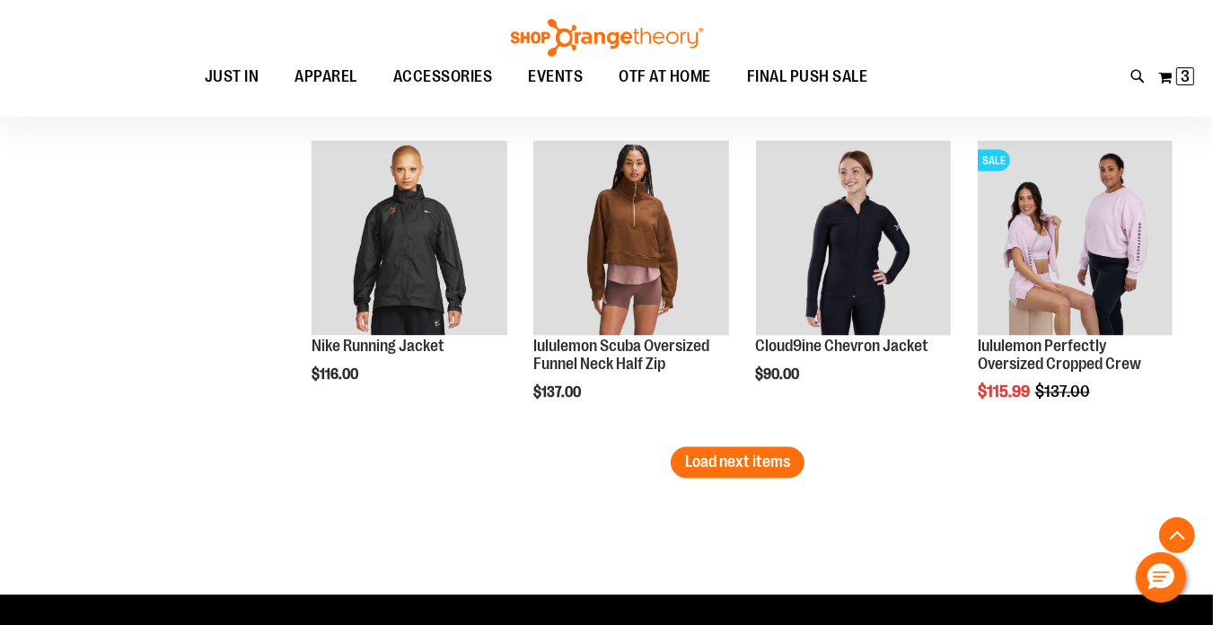
scroll to position [2962, 0]
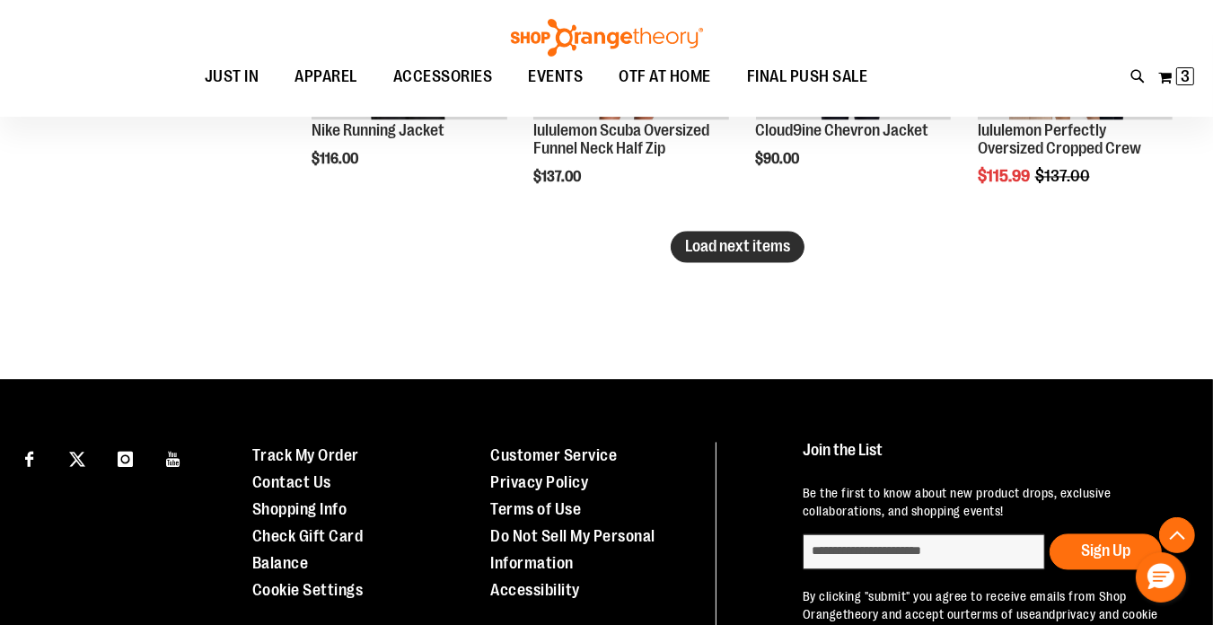
click at [700, 235] on button "Load next items" at bounding box center [738, 247] width 134 height 31
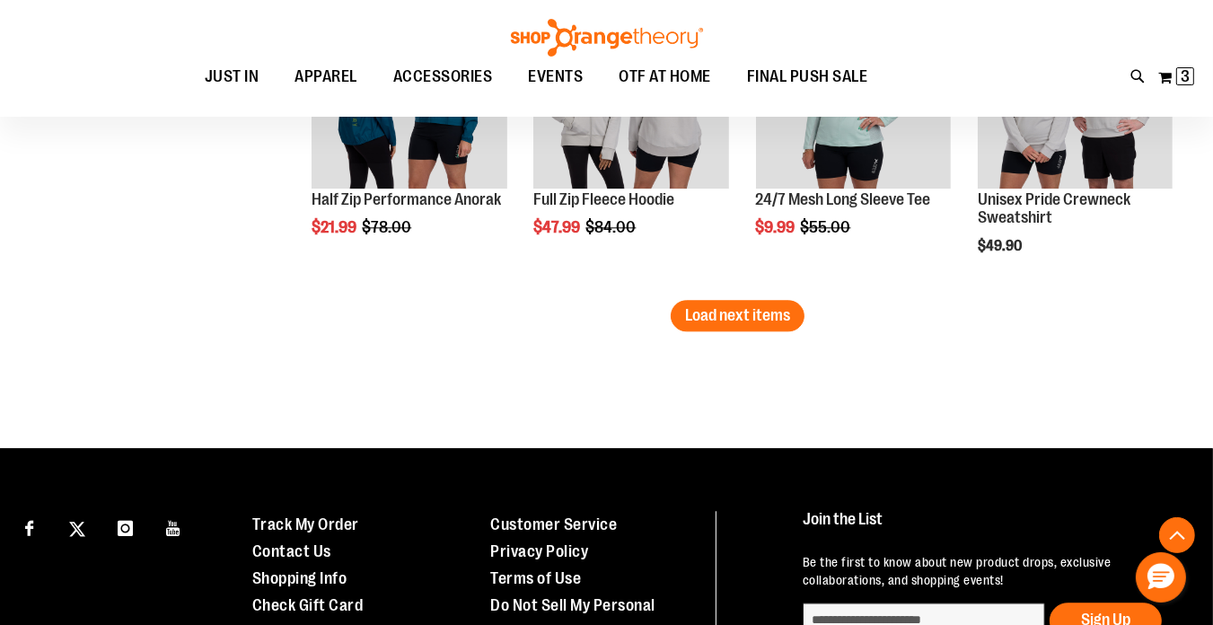
scroll to position [3950, 0]
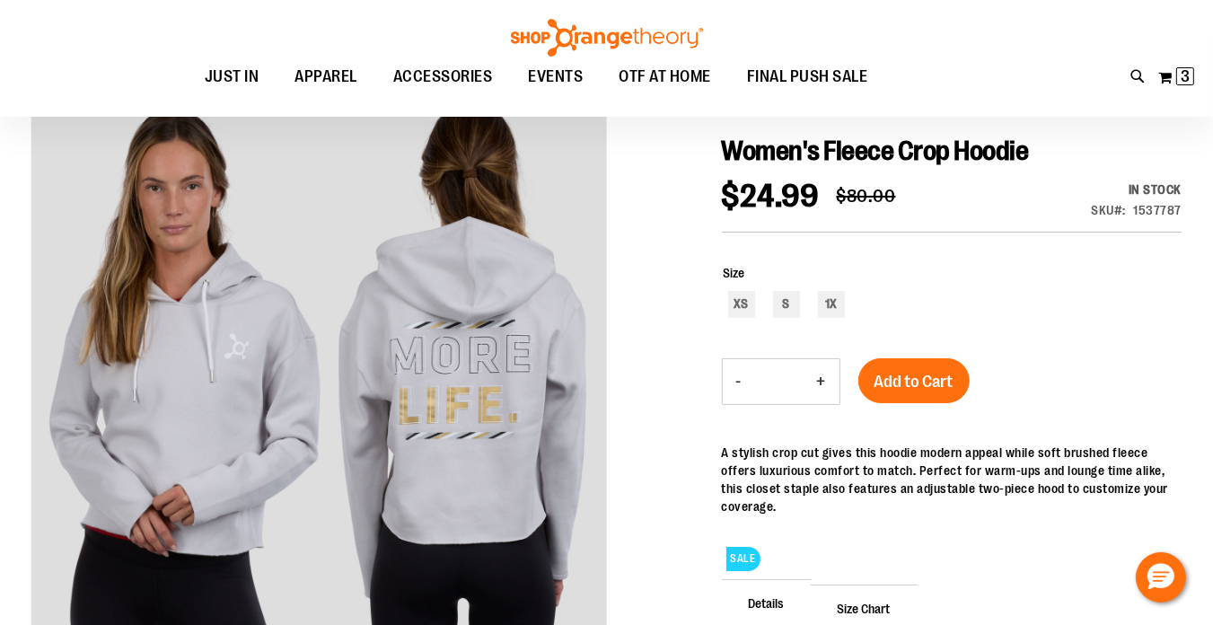
scroll to position [89, 0]
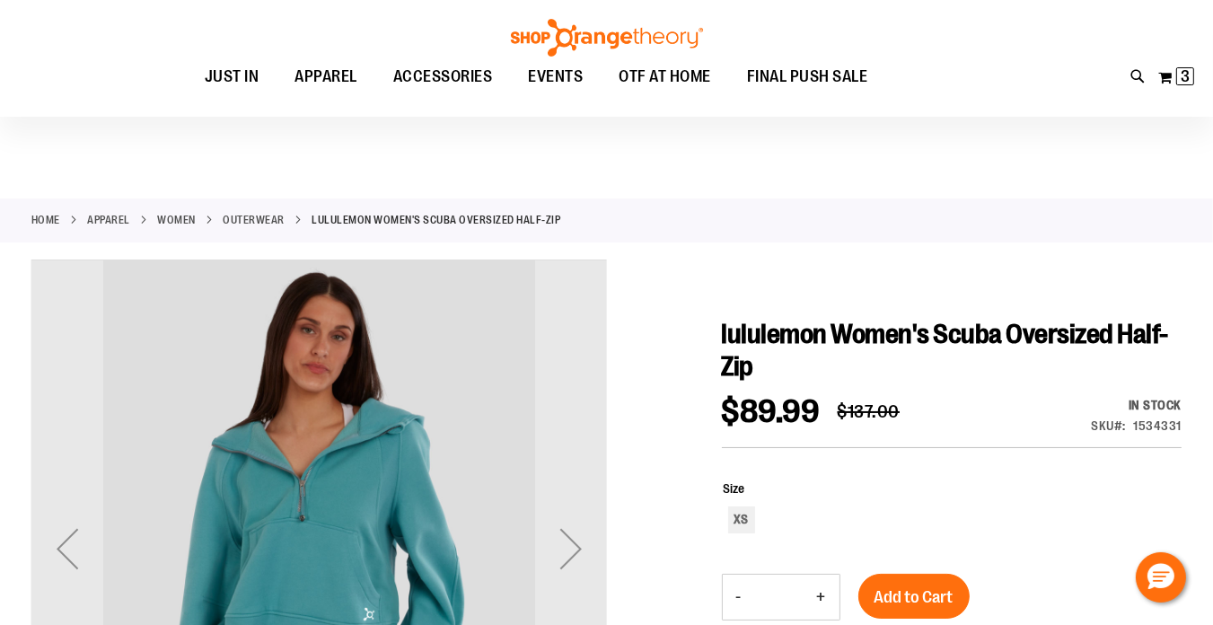
scroll to position [179, 0]
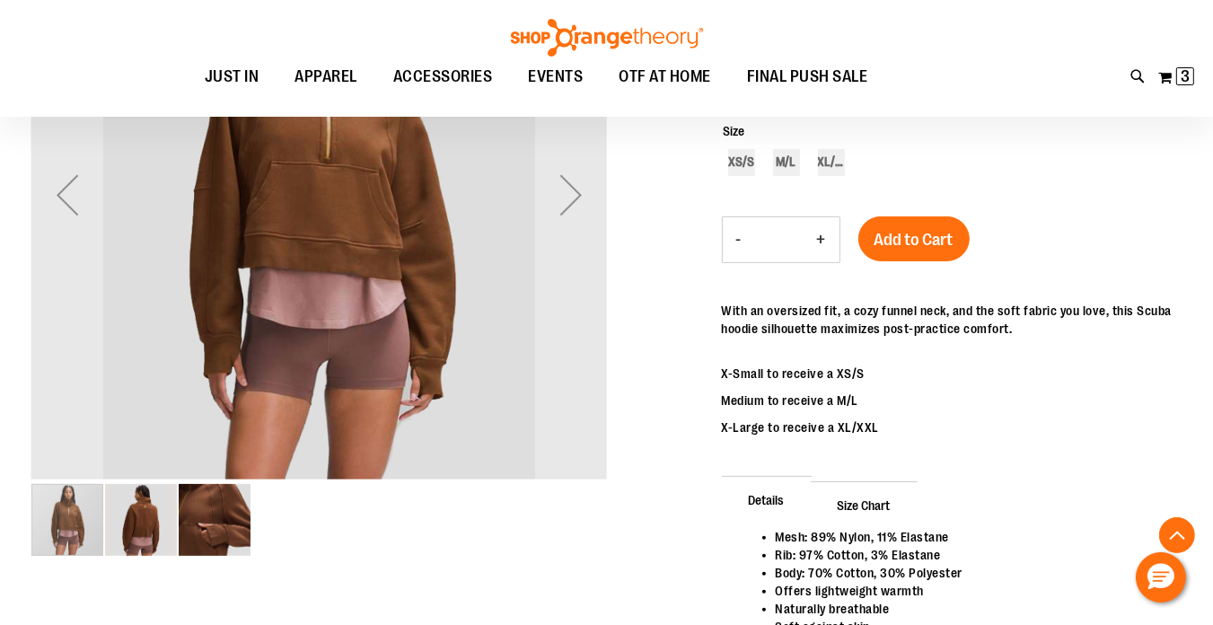
scroll to position [358, 0]
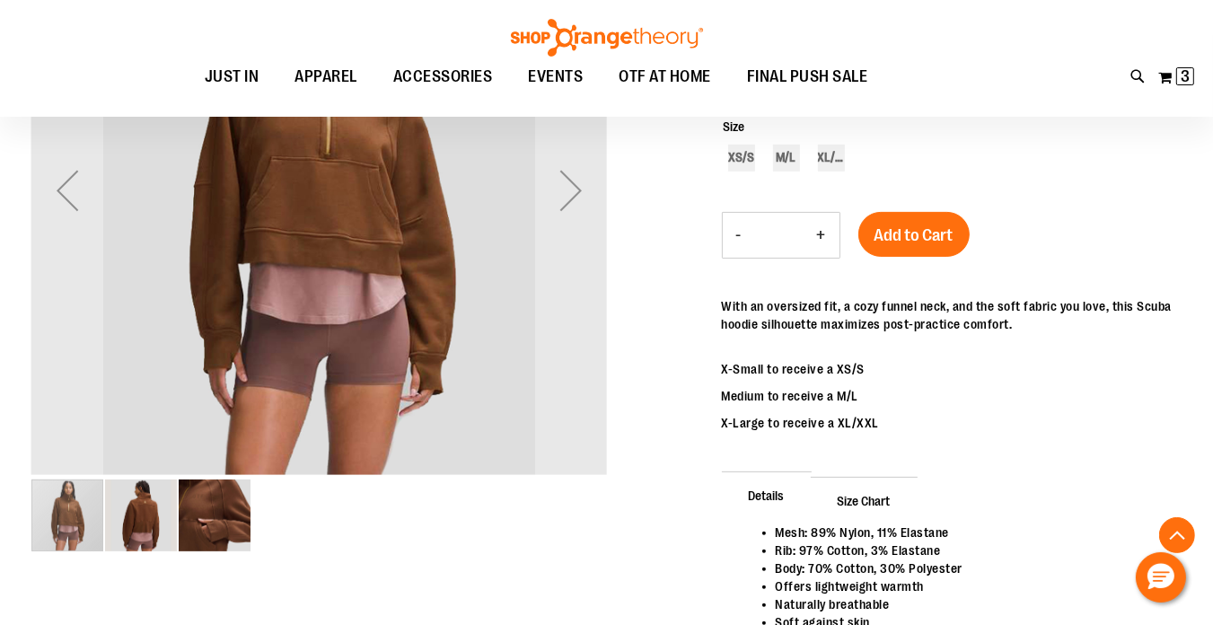
type input "**********"
click at [144, 518] on img "image 2 of 3" at bounding box center [141, 515] width 72 height 72
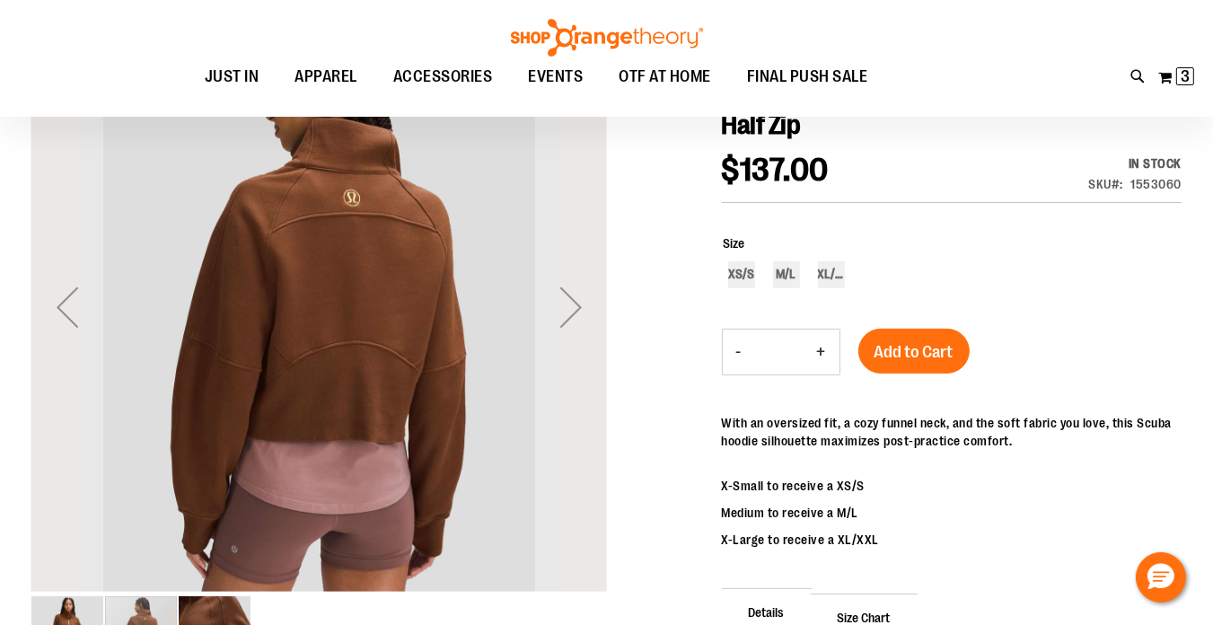
scroll to position [268, 0]
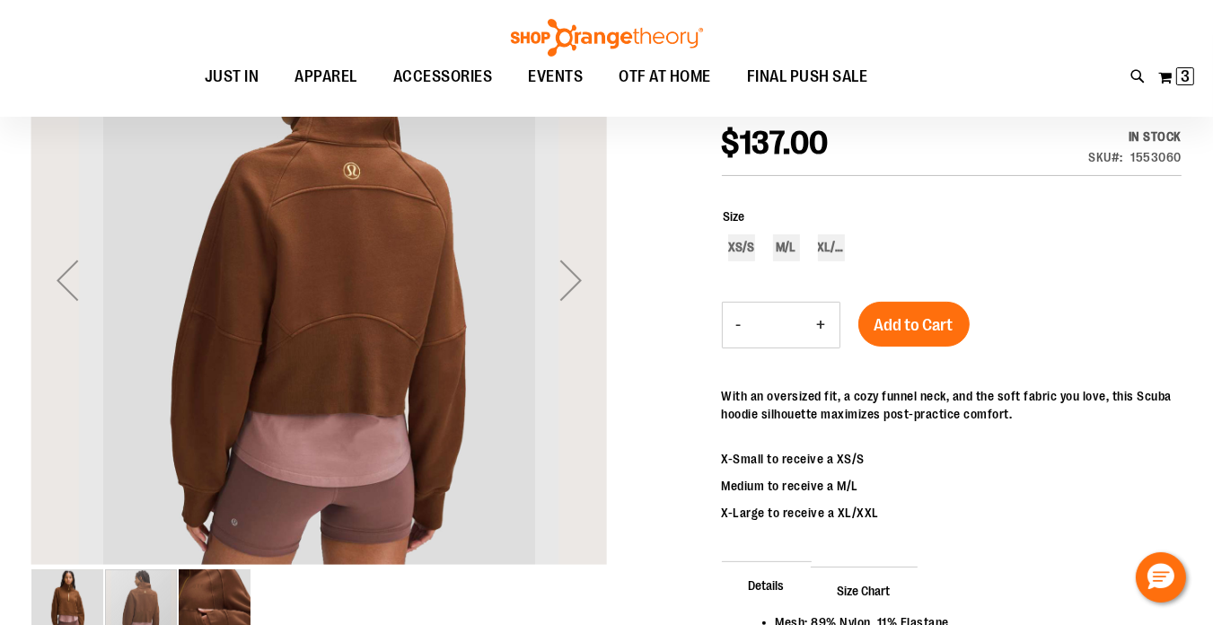
click at [54, 599] on img "image 1 of 3" at bounding box center [67, 605] width 72 height 72
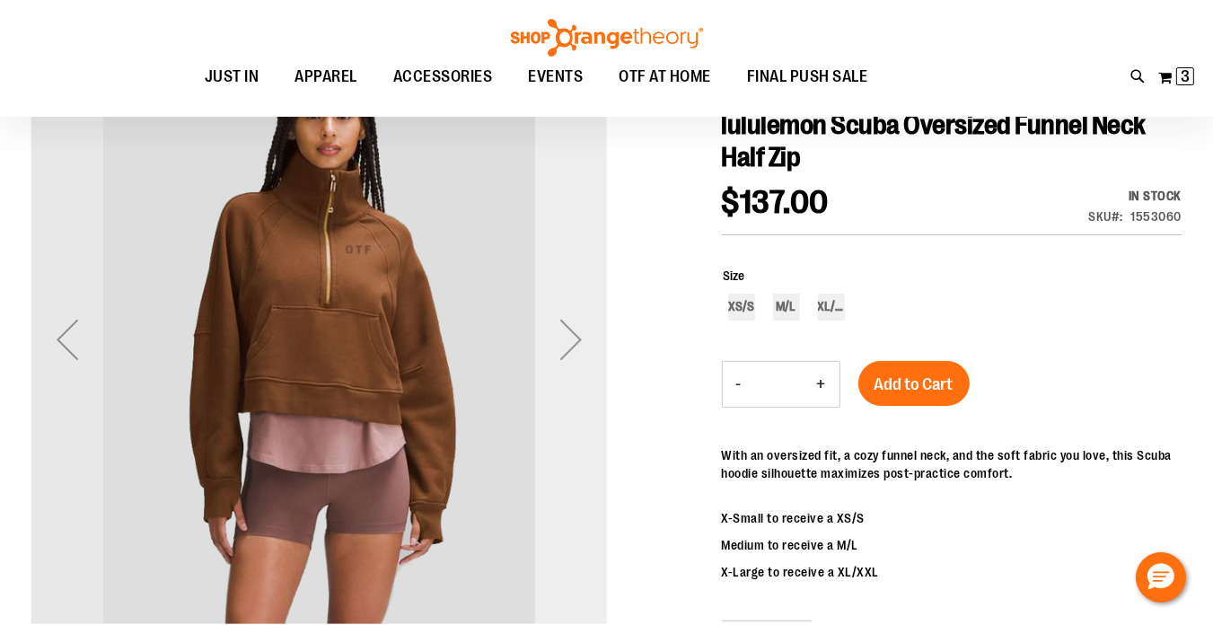
scroll to position [179, 0]
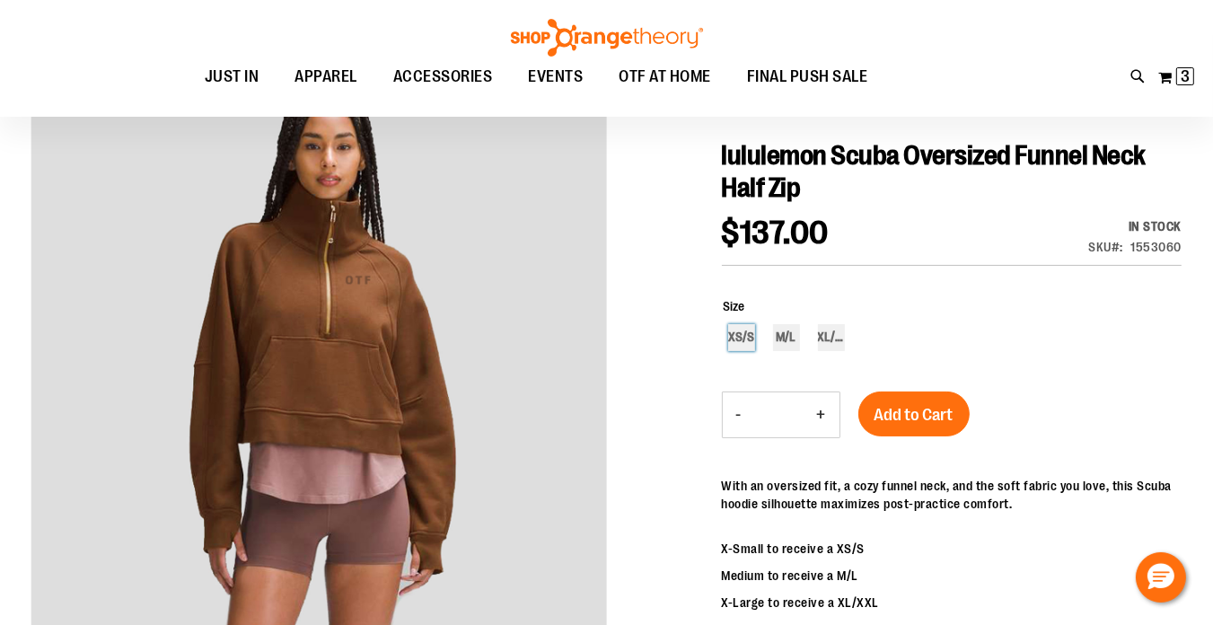
drag, startPoint x: 747, startPoint y: 341, endPoint x: 758, endPoint y: 339, distance: 11.1
click at [747, 341] on div "XS/S" at bounding box center [741, 337] width 27 height 27
type input "***"
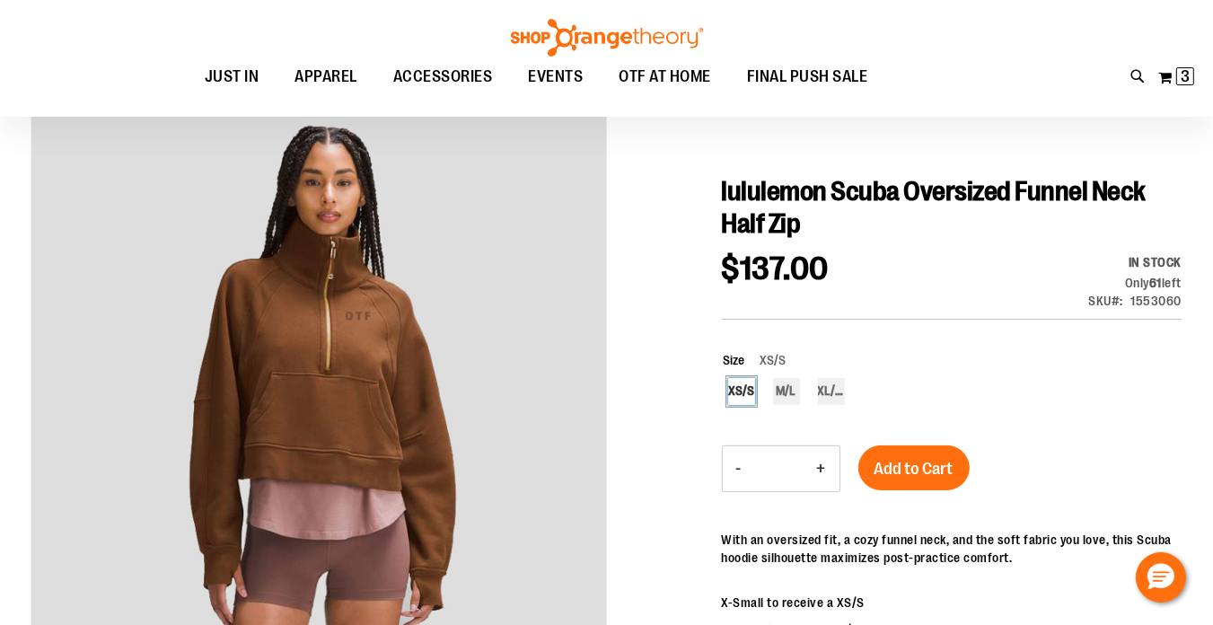
scroll to position [112, 0]
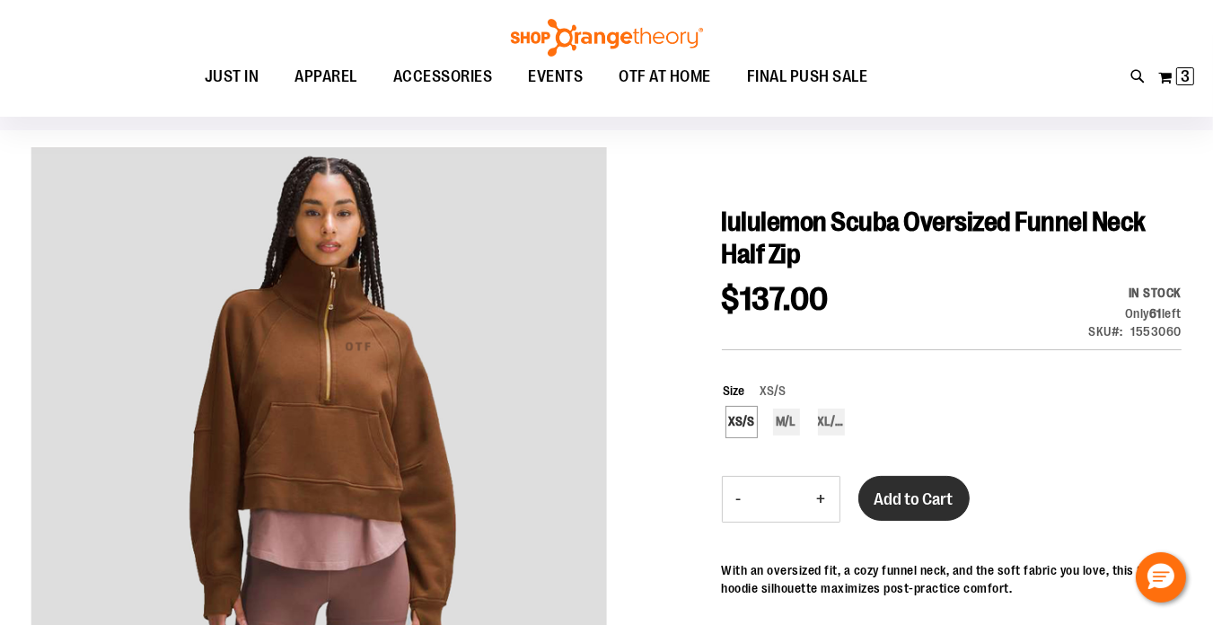
click at [909, 504] on span "Add to Cart" at bounding box center [914, 499] width 79 height 20
